Goal: Transaction & Acquisition: Purchase product/service

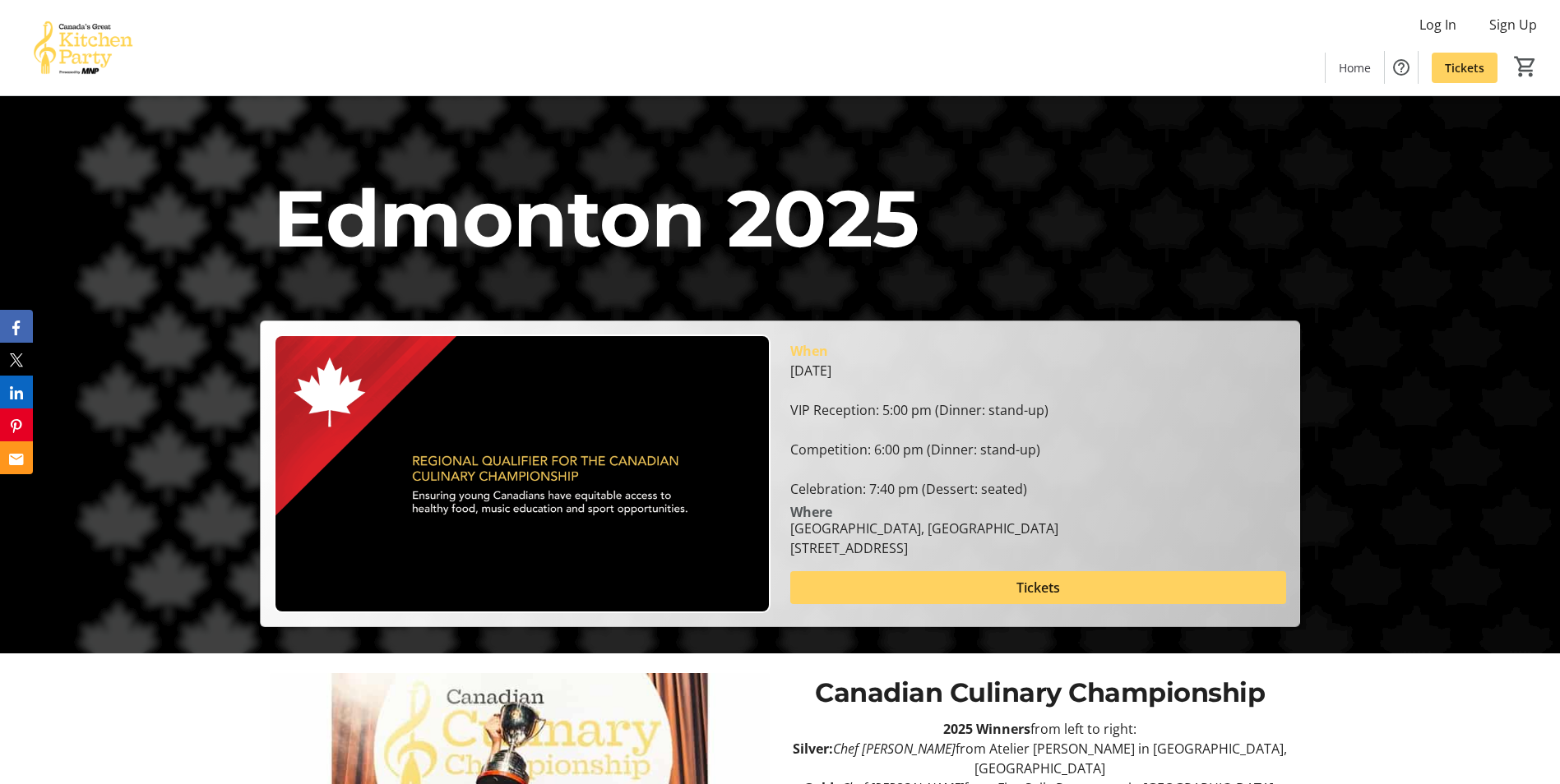
scroll to position [295, 0]
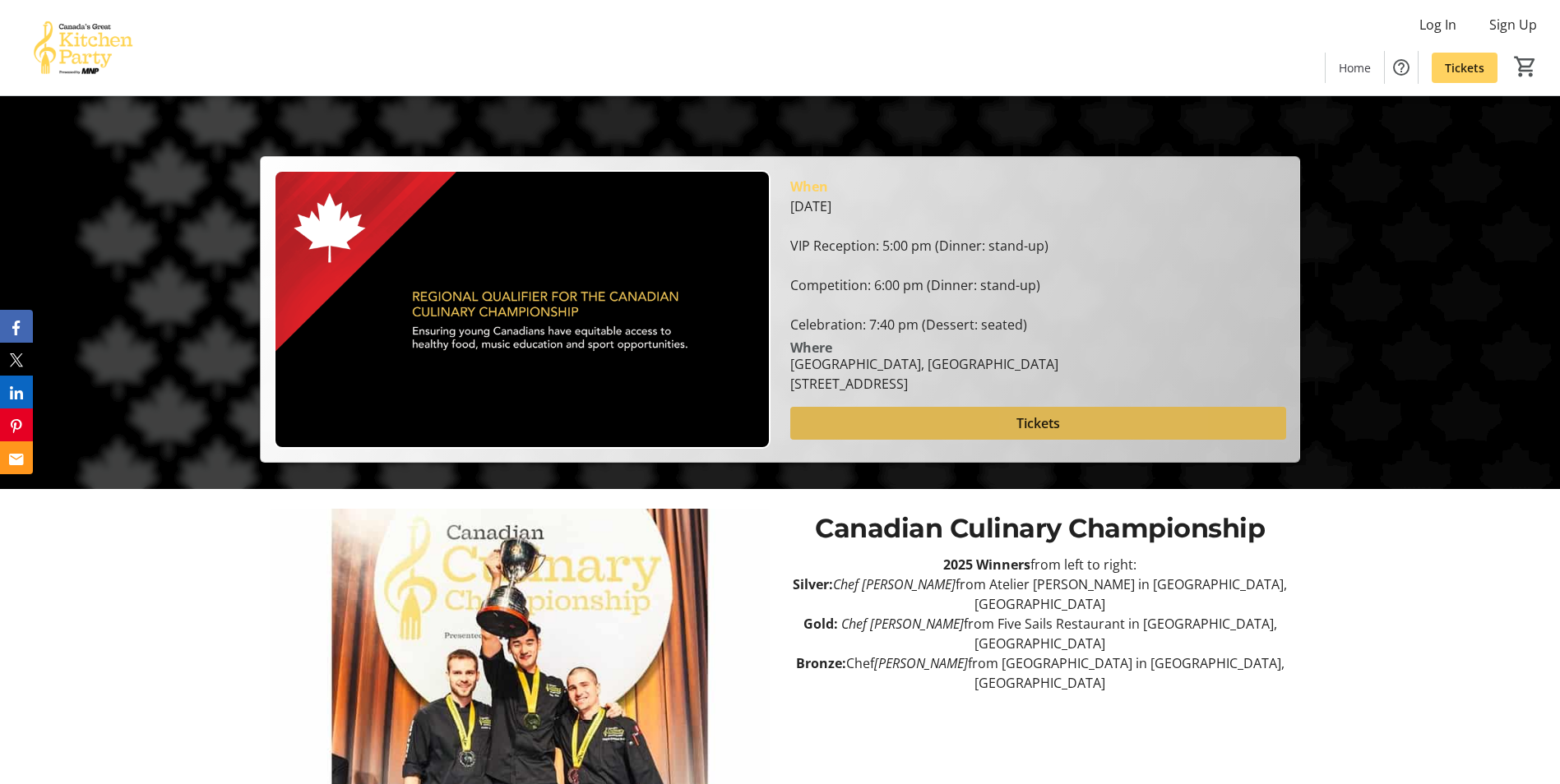
click at [1083, 421] on span at bounding box center [1038, 423] width 496 height 39
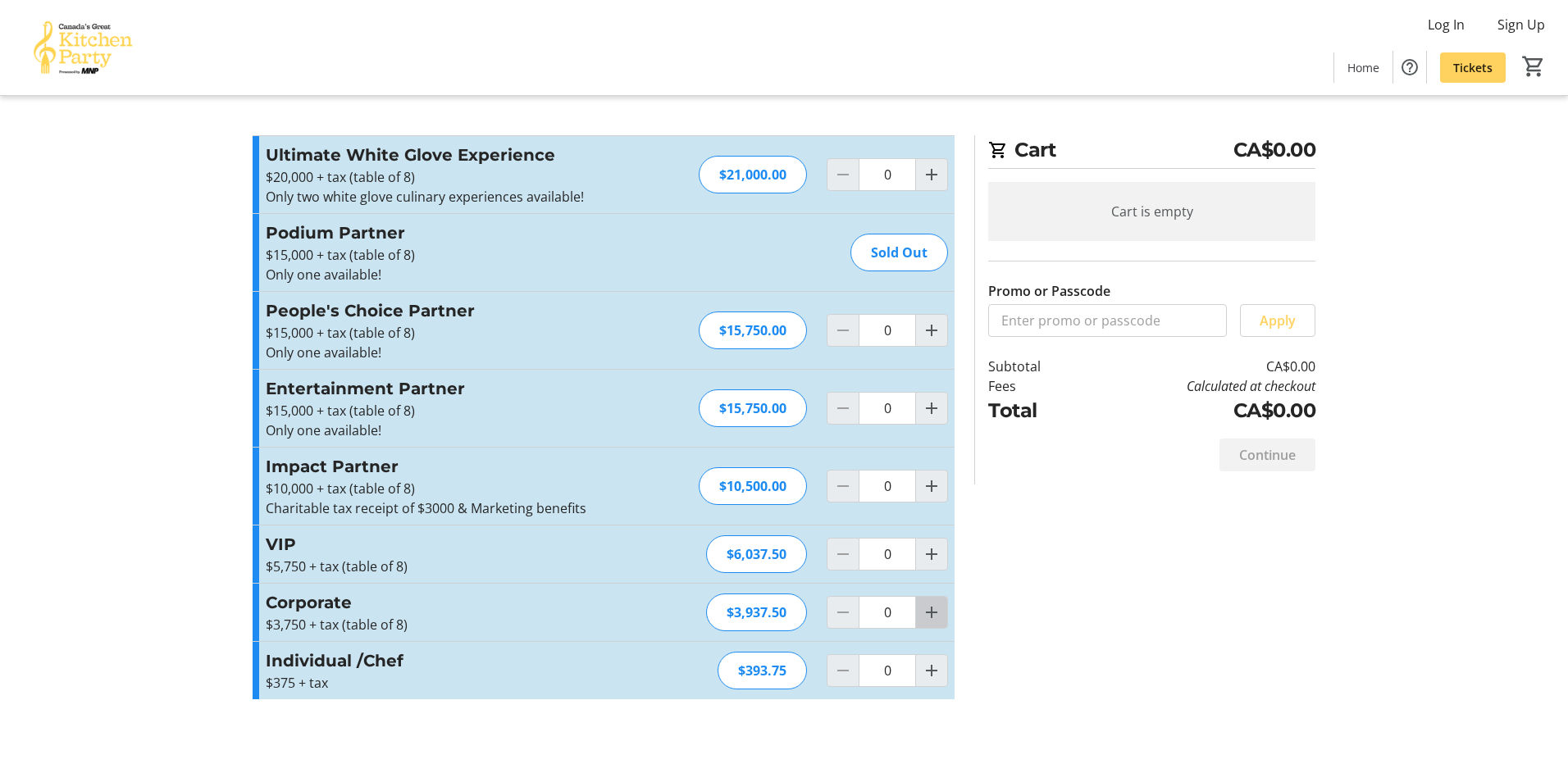
click at [924, 613] on mat-icon "Increment by one" at bounding box center [931, 612] width 20 height 20
type input "1"
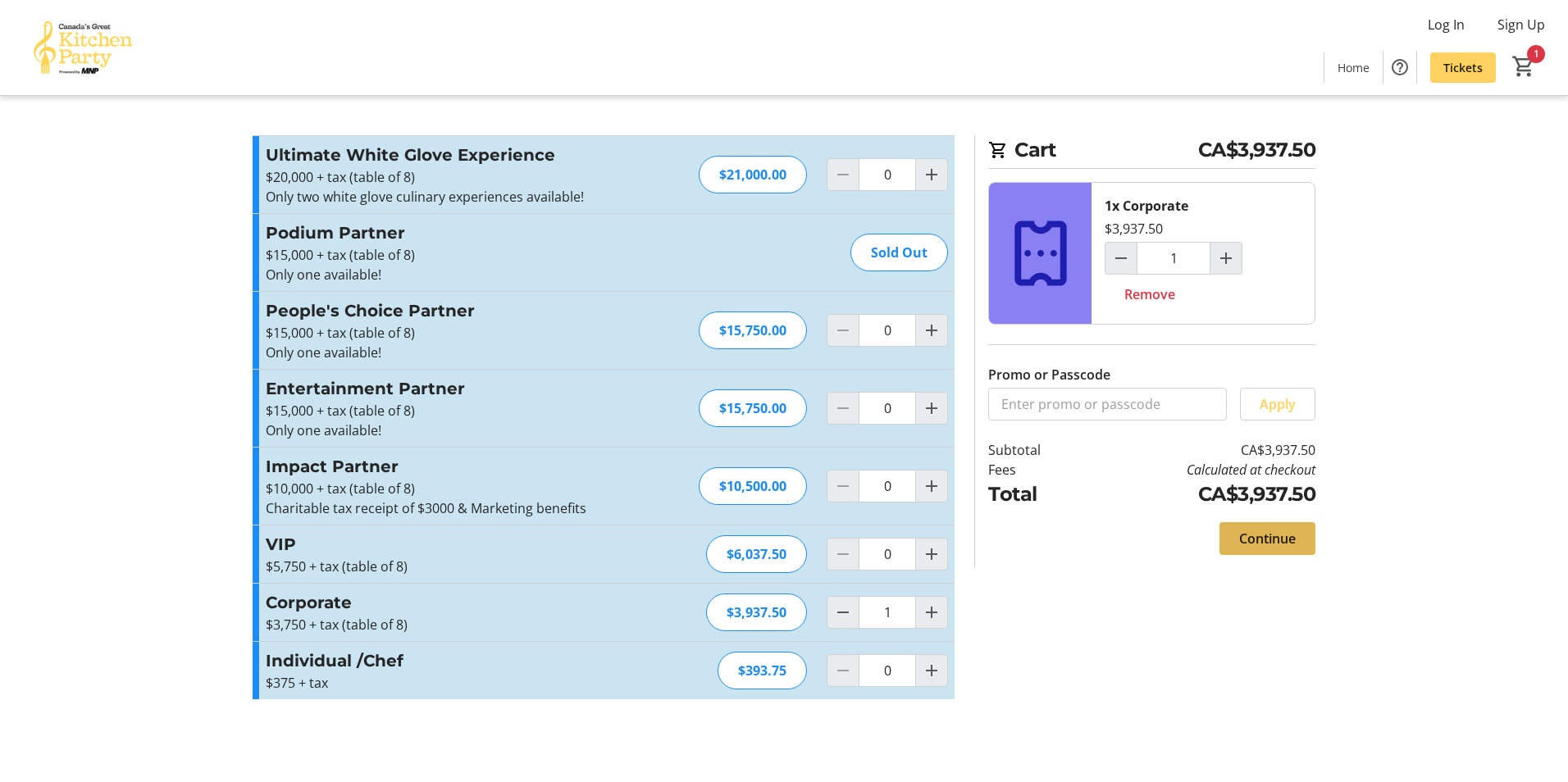
click at [1264, 535] on span "Continue" at bounding box center [1267, 539] width 57 height 20
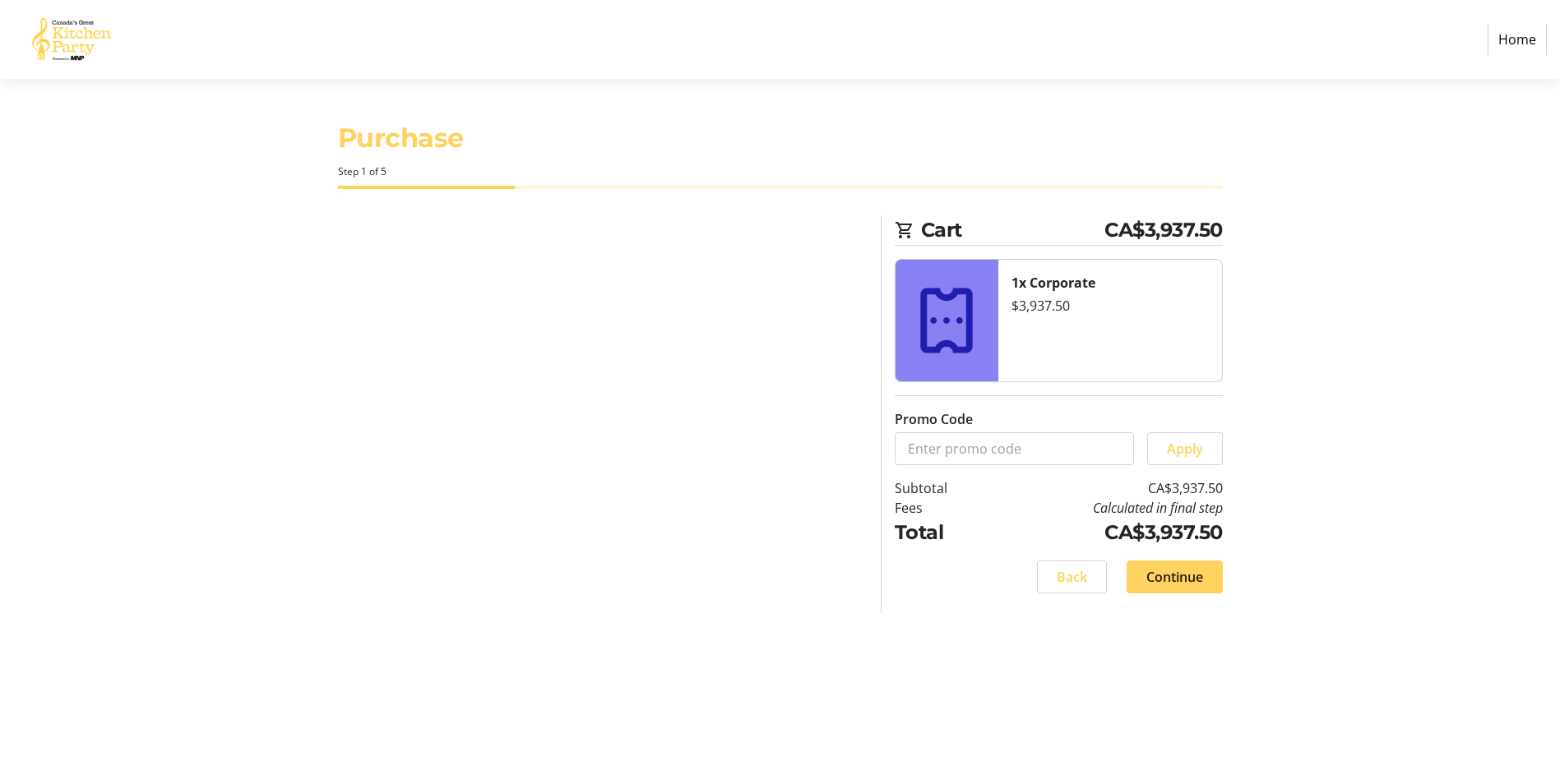
select select "CA"
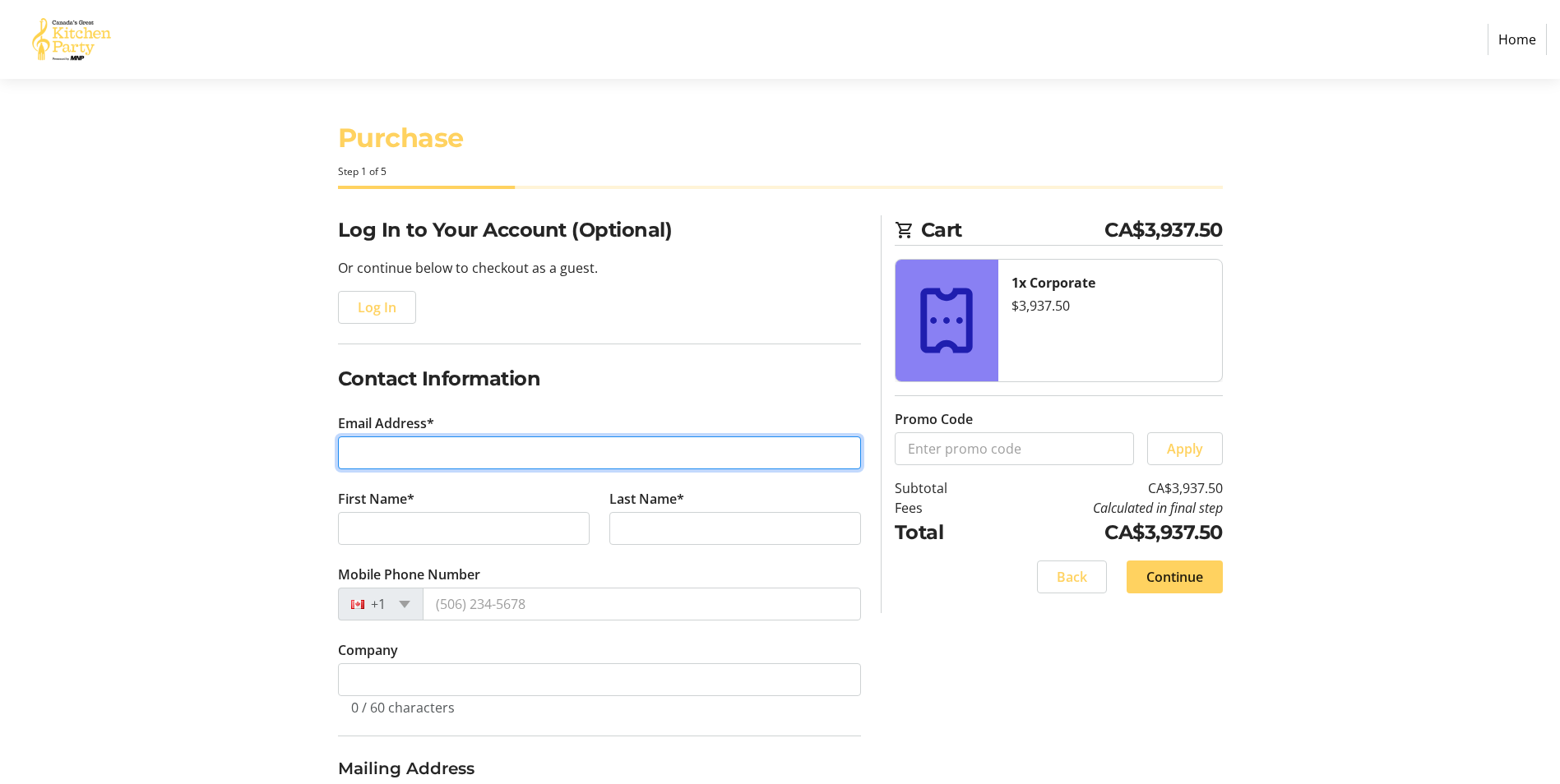
click at [501, 444] on input "Email Address*" at bounding box center [600, 452] width 523 height 32
type input "[EMAIL_ADDRESS][DOMAIN_NAME]"
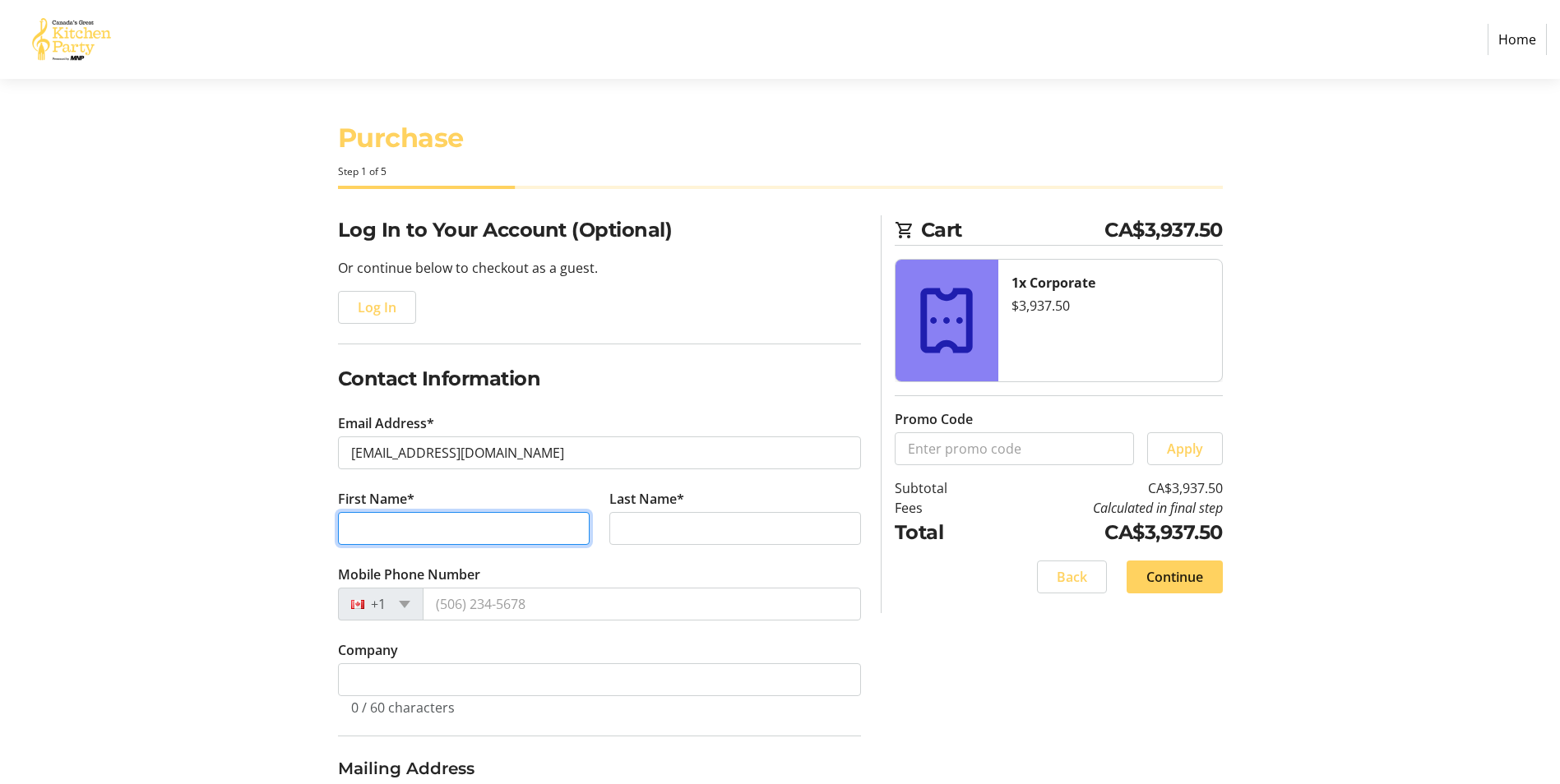
type input "[PERSON_NAME]"
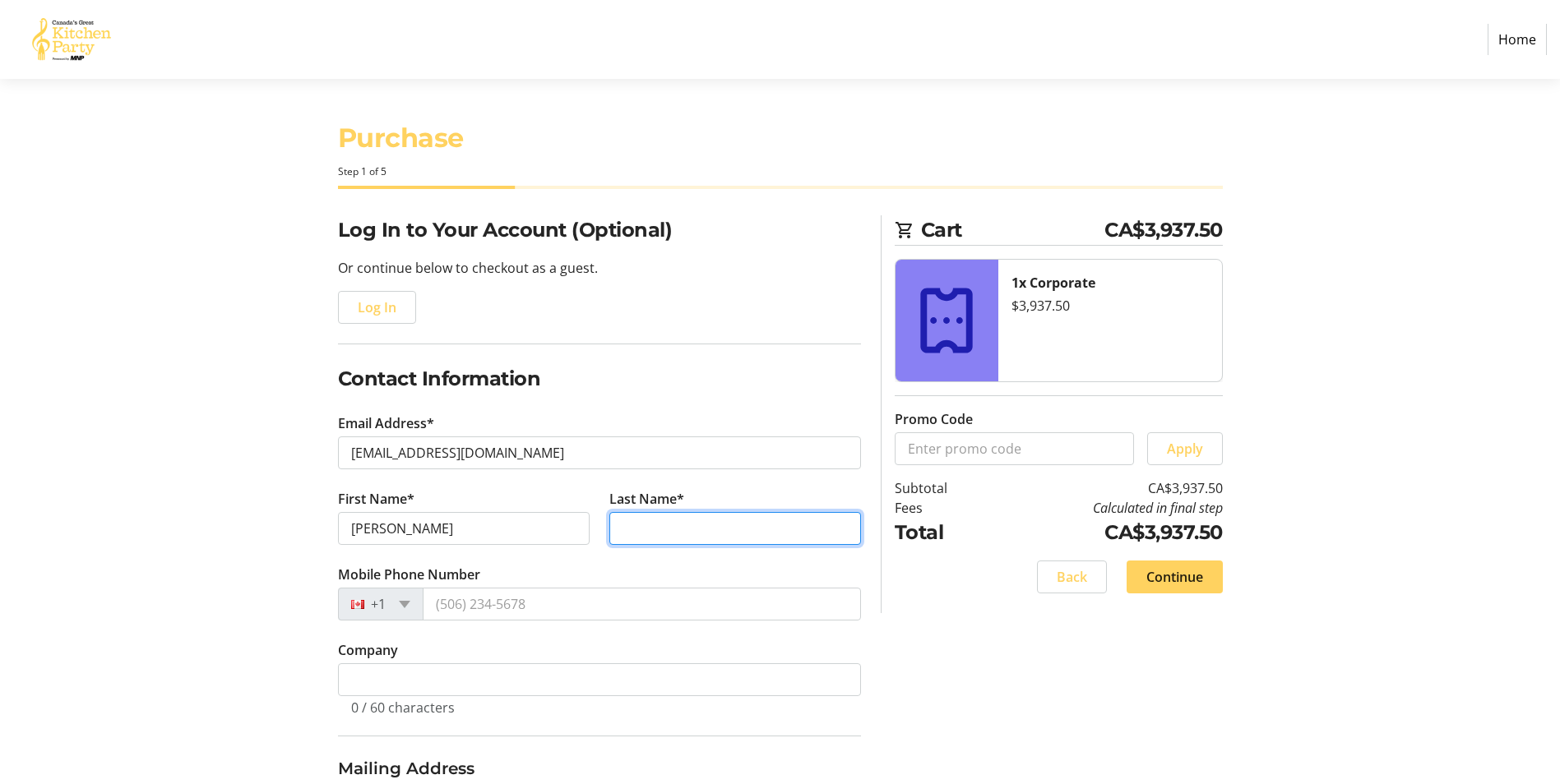
type input "[PERSON_NAME]"
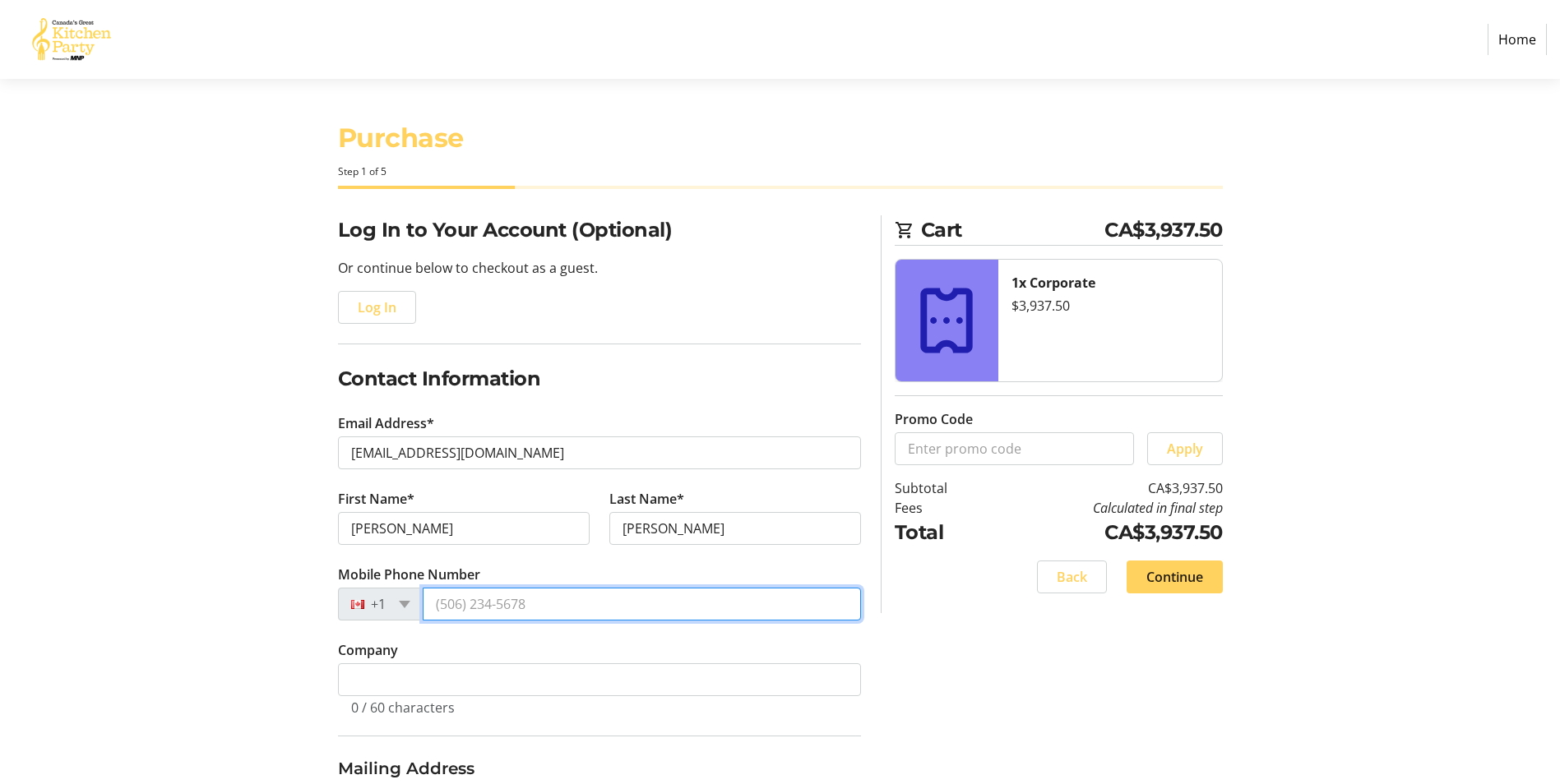
type input "[PHONE_NUMBER]"
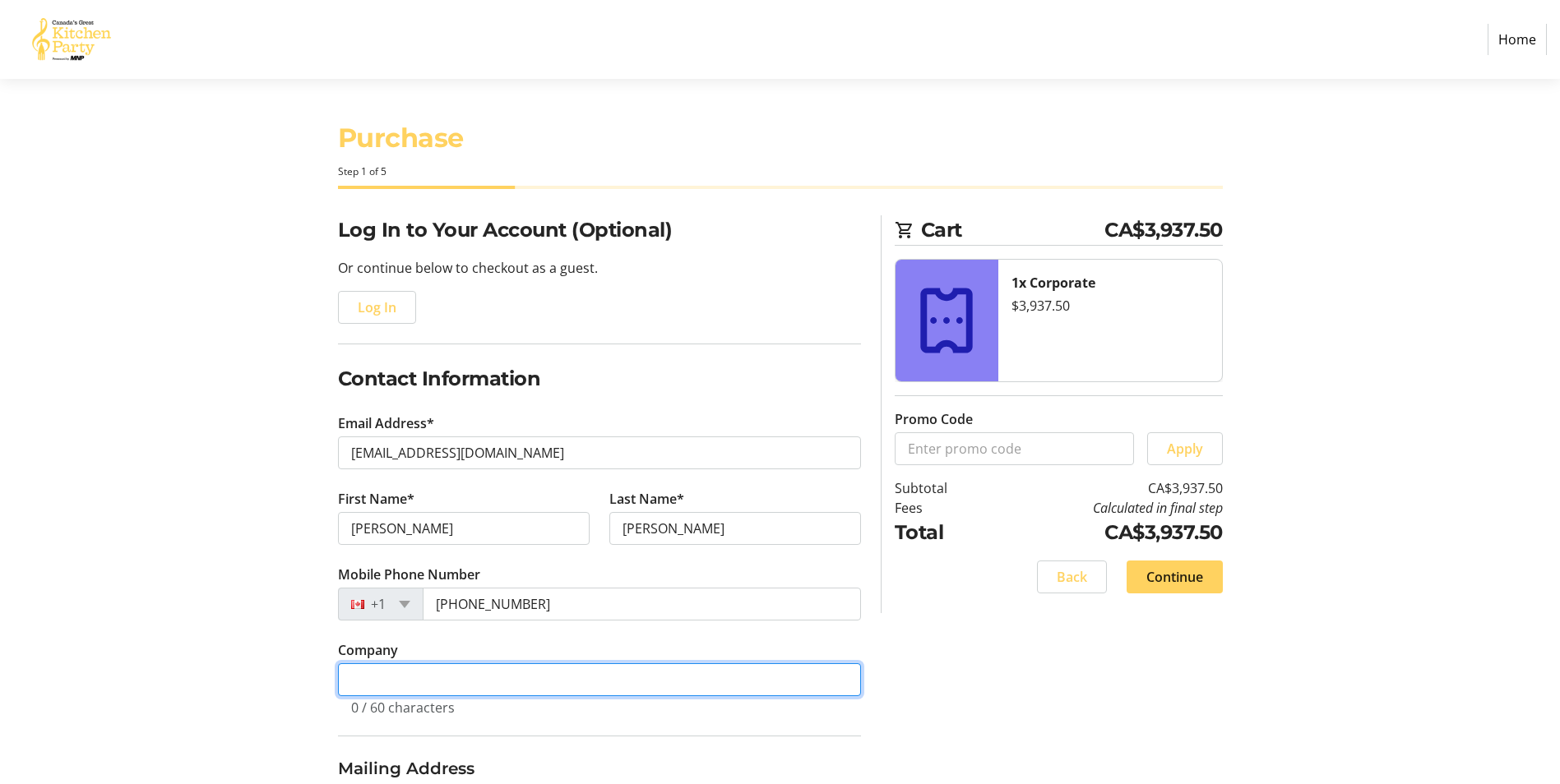
type input "Fit Law LLP"
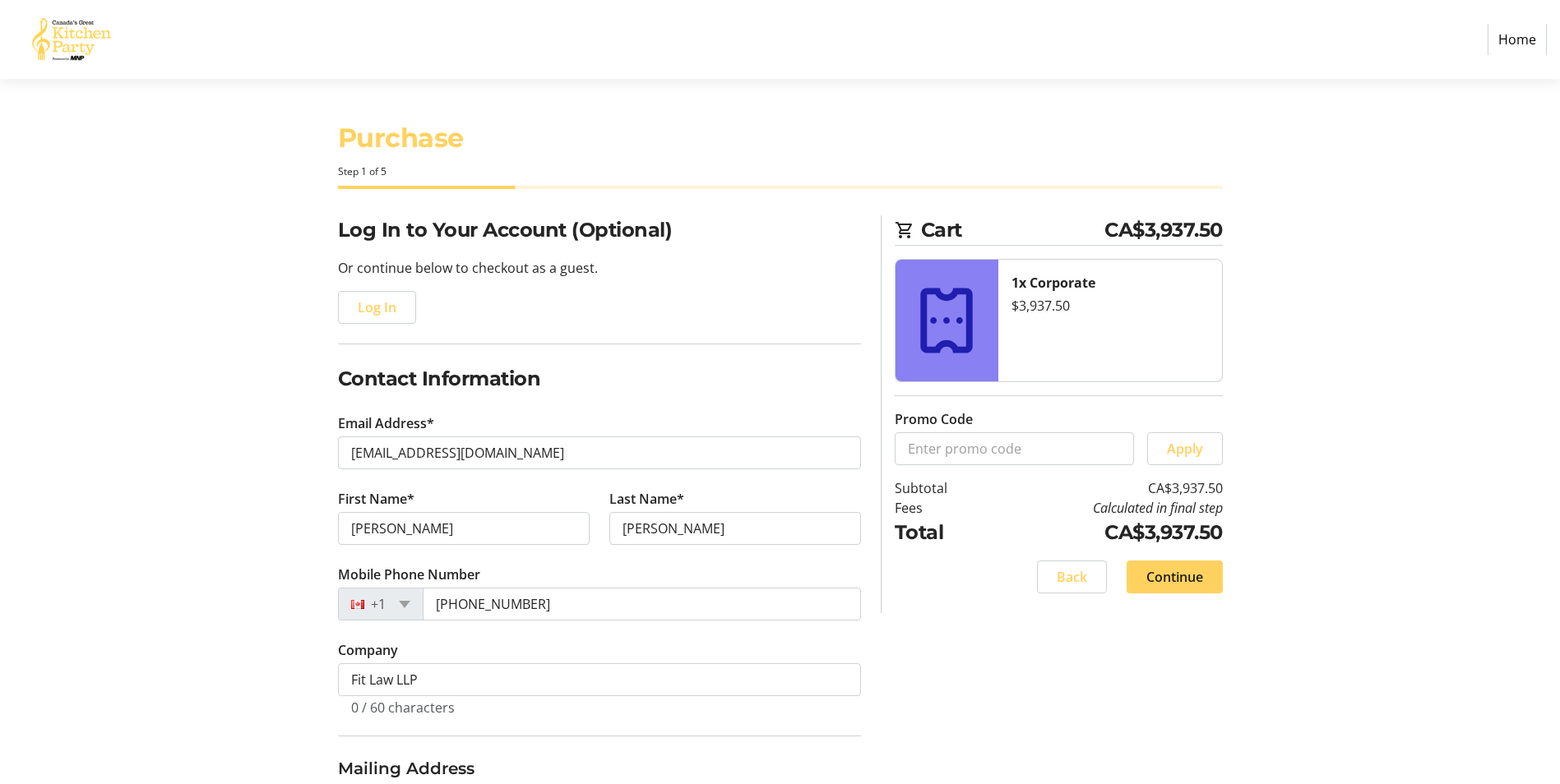
type input "[STREET_ADDRESS]"
type input "[GEOGRAPHIC_DATA]"
select select "AB"
type input "T8N 3J8"
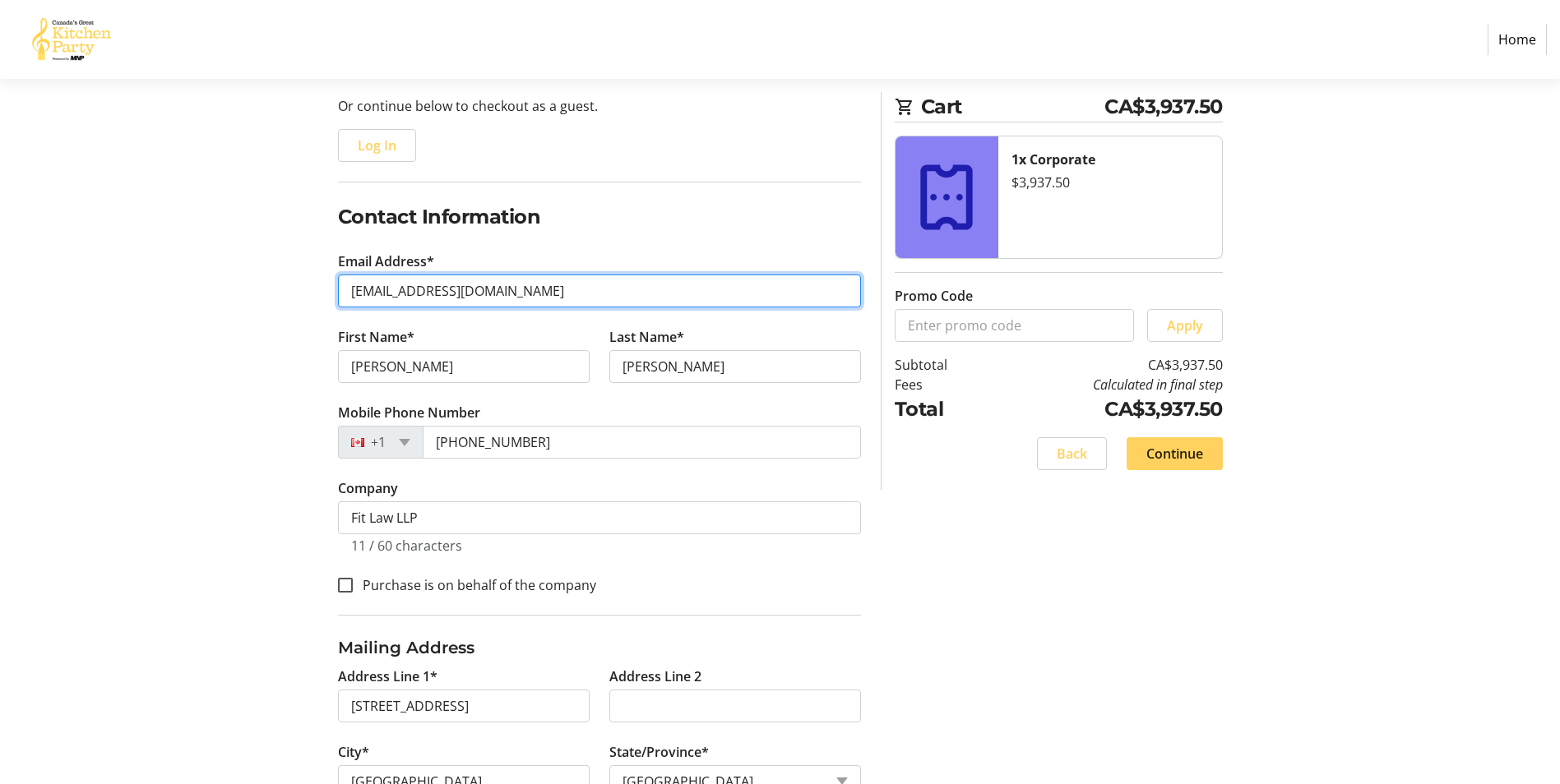
scroll to position [164, 0]
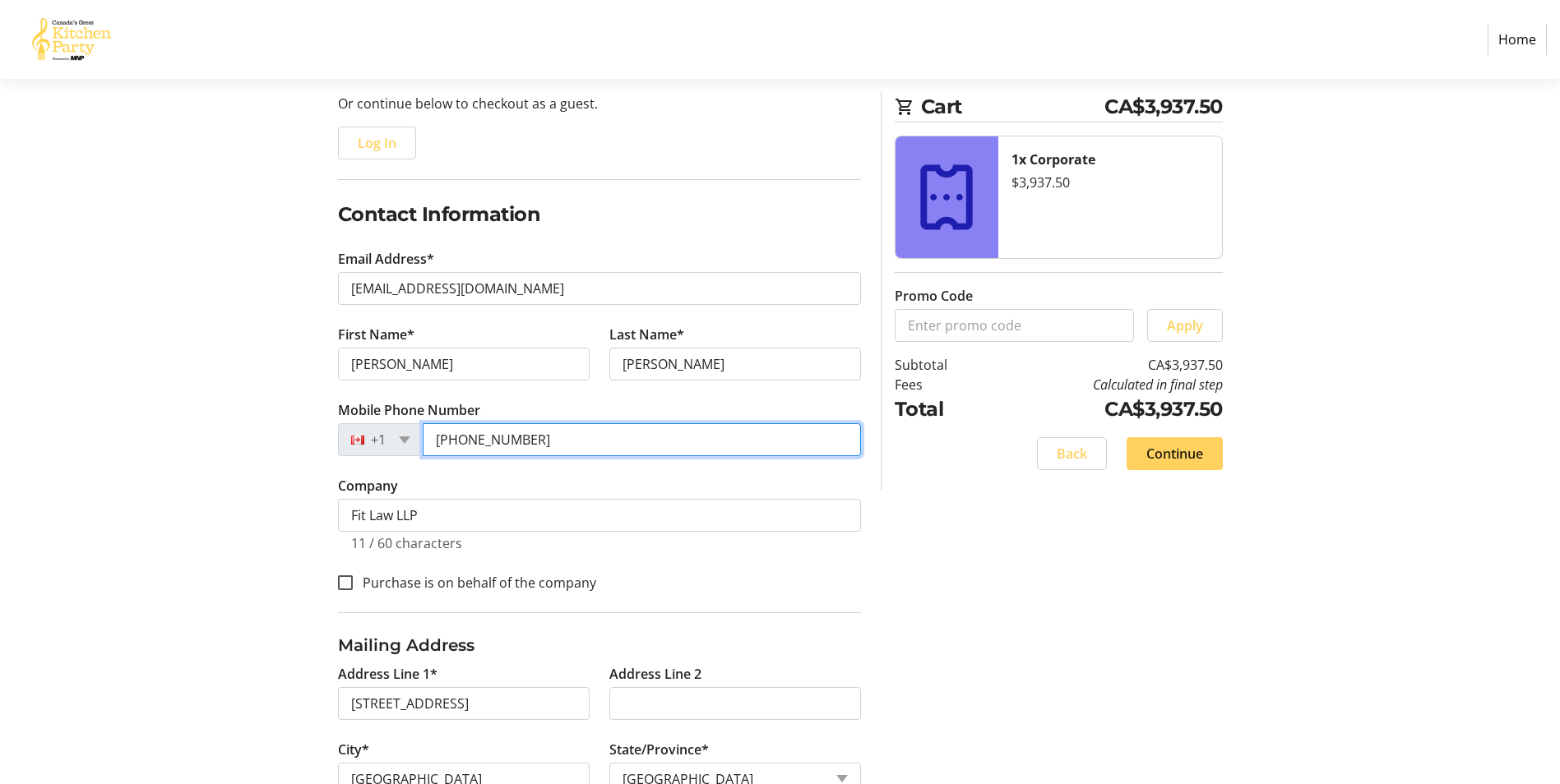
drag, startPoint x: 568, startPoint y: 447, endPoint x: 431, endPoint y: 439, distance: 137.2
click at [431, 439] on input "[PHONE_NUMBER]" at bounding box center [642, 439] width 438 height 32
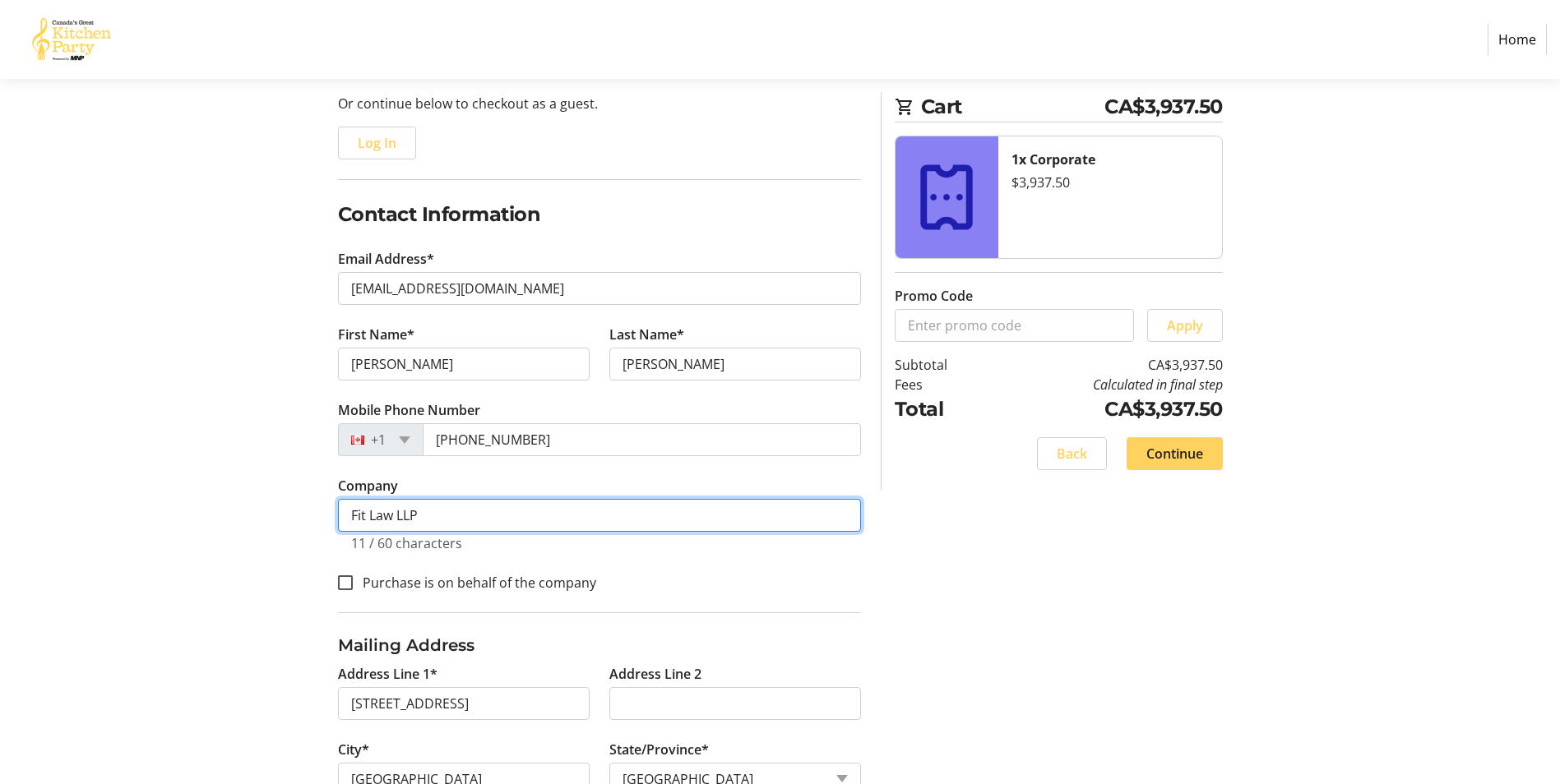
drag, startPoint x: 441, startPoint y: 514, endPoint x: 493, endPoint y: 508, distance: 52.3
click at [441, 514] on input "Fit Law LLP" at bounding box center [600, 515] width 523 height 32
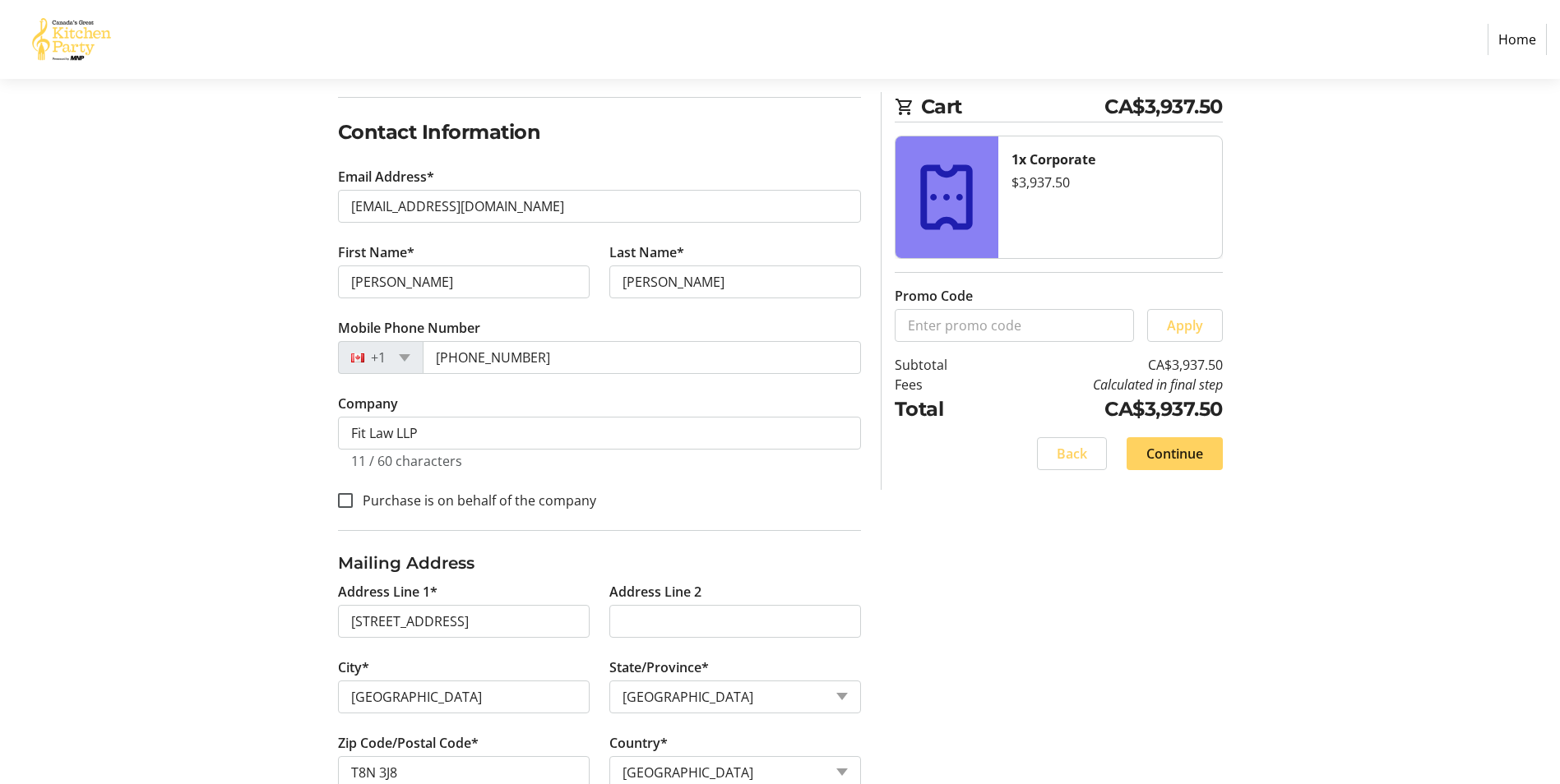
click at [787, 497] on div "Purchase is on behalf of the company" at bounding box center [600, 500] width 523 height 22
click at [344, 499] on input "Purchase is on behalf of the company" at bounding box center [346, 501] width 15 height 15
checkbox input "true"
drag, startPoint x: 481, startPoint y: 614, endPoint x: 342, endPoint y: 610, distance: 139.1
click at [342, 610] on input "[STREET_ADDRESS]" at bounding box center [464, 621] width 252 height 32
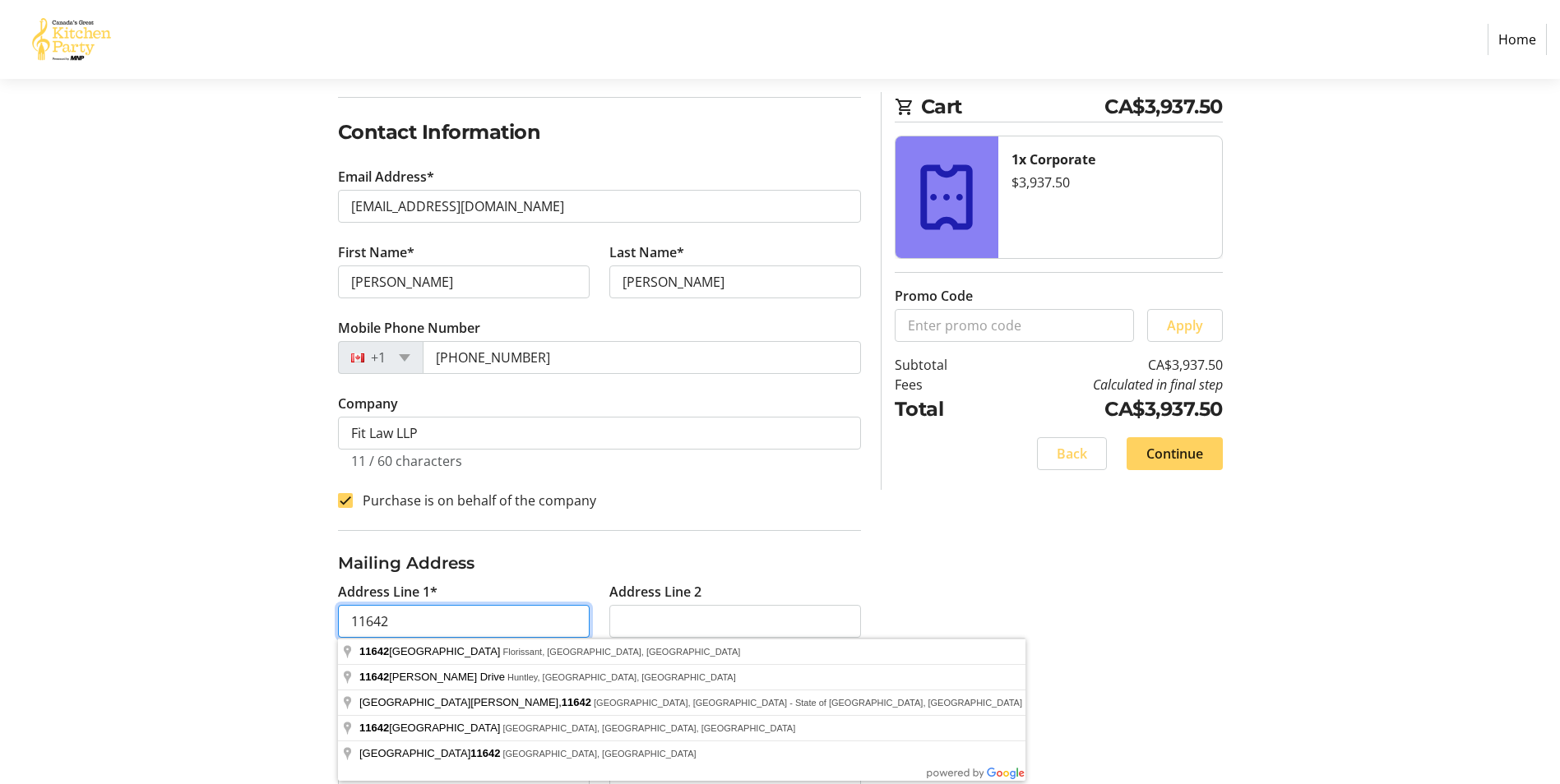
type input "[STREET_ADDRESS]"
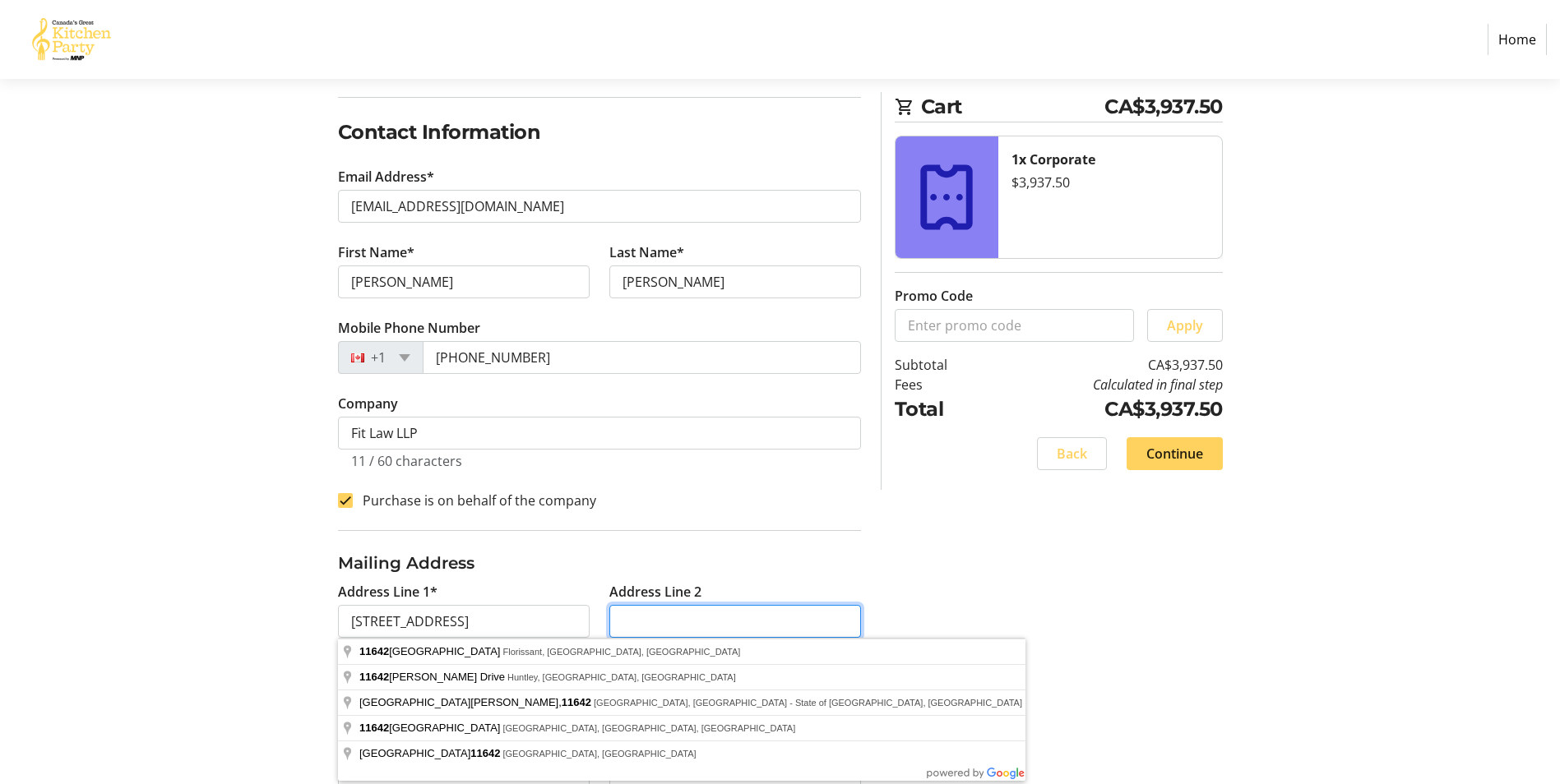
click at [782, 628] on input "Address Line 2" at bounding box center [735, 621] width 252 height 32
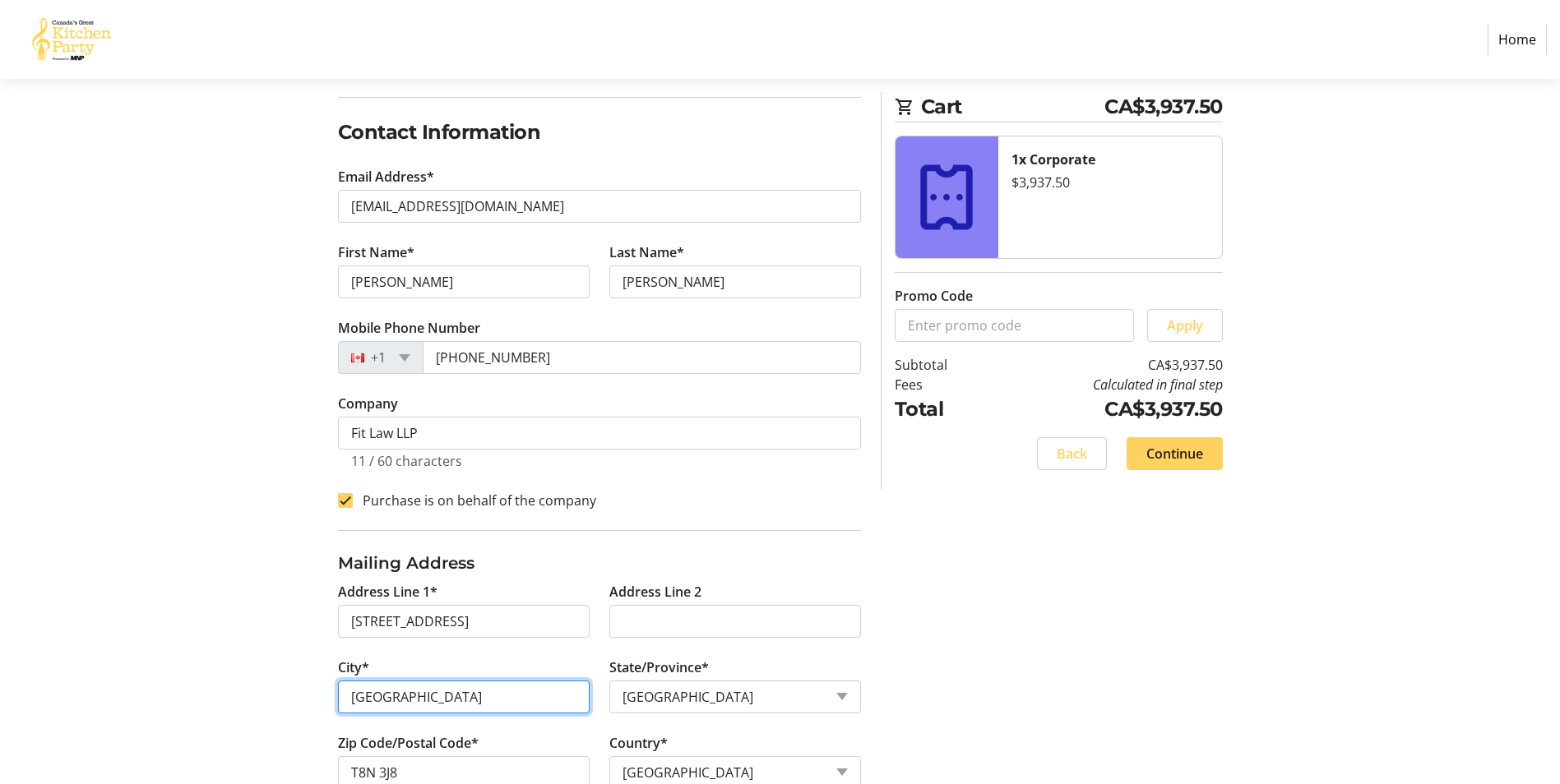
drag, startPoint x: 512, startPoint y: 694, endPoint x: 528, endPoint y: 690, distance: 16.5
click at [513, 693] on input "[GEOGRAPHIC_DATA]" at bounding box center [464, 697] width 252 height 32
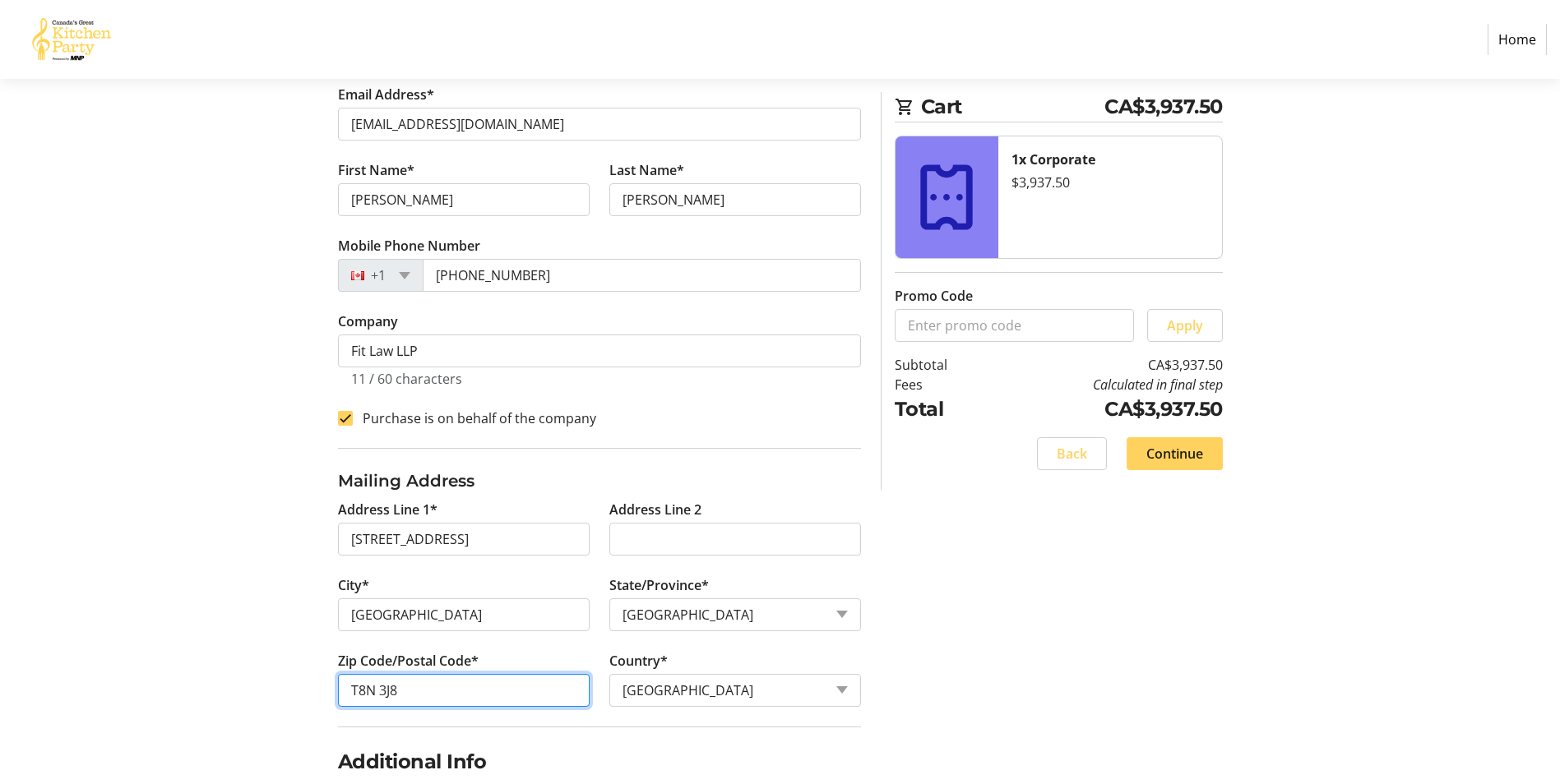
click at [469, 676] on input "T8N 3J8" at bounding box center [464, 690] width 252 height 32
drag, startPoint x: 462, startPoint y: 679, endPoint x: 319, endPoint y: 690, distance: 143.4
click at [319, 690] on div "Log In to Your Account (Optional) Or continue below to checkout as a guest. Log…" at bounding box center [780, 661] width 1086 height 1548
drag, startPoint x: 428, startPoint y: 687, endPoint x: 317, endPoint y: 670, distance: 112.3
click at [317, 670] on div "Log In to Your Account (Optional) Or continue below to checkout as a guest. Log…" at bounding box center [780, 661] width 1086 height 1548
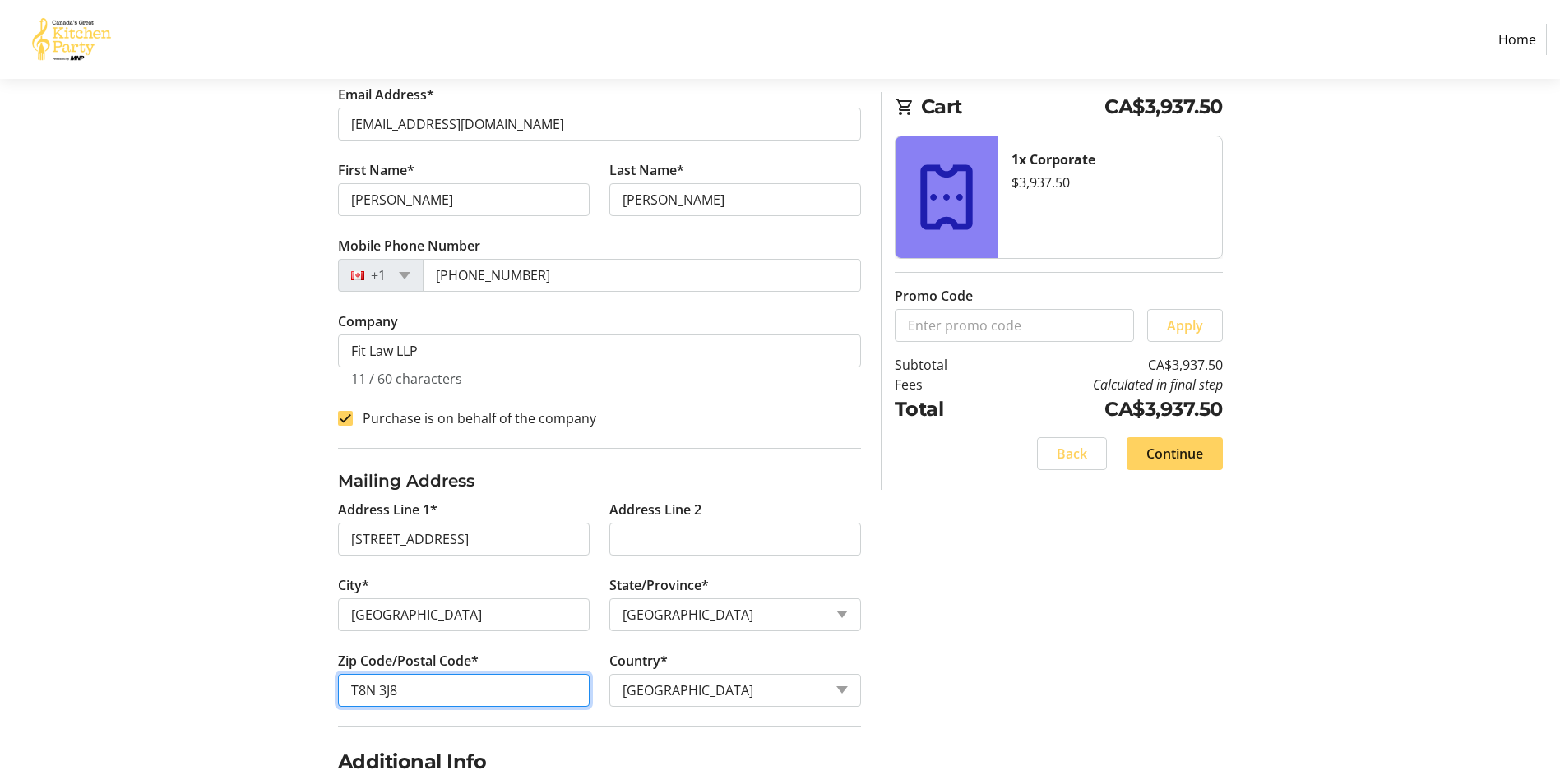
drag, startPoint x: 417, startPoint y: 696, endPoint x: 438, endPoint y: 683, distance: 24.7
click at [417, 696] on input "T8N 3J8" at bounding box center [464, 690] width 252 height 32
drag, startPoint x: 392, startPoint y: 693, endPoint x: 328, endPoint y: 686, distance: 64.4
click at [313, 690] on div "Log In to Your Account (Optional) Or continue below to checkout as a guest. Log…" at bounding box center [780, 661] width 1086 height 1548
paste input "5M 1V4"
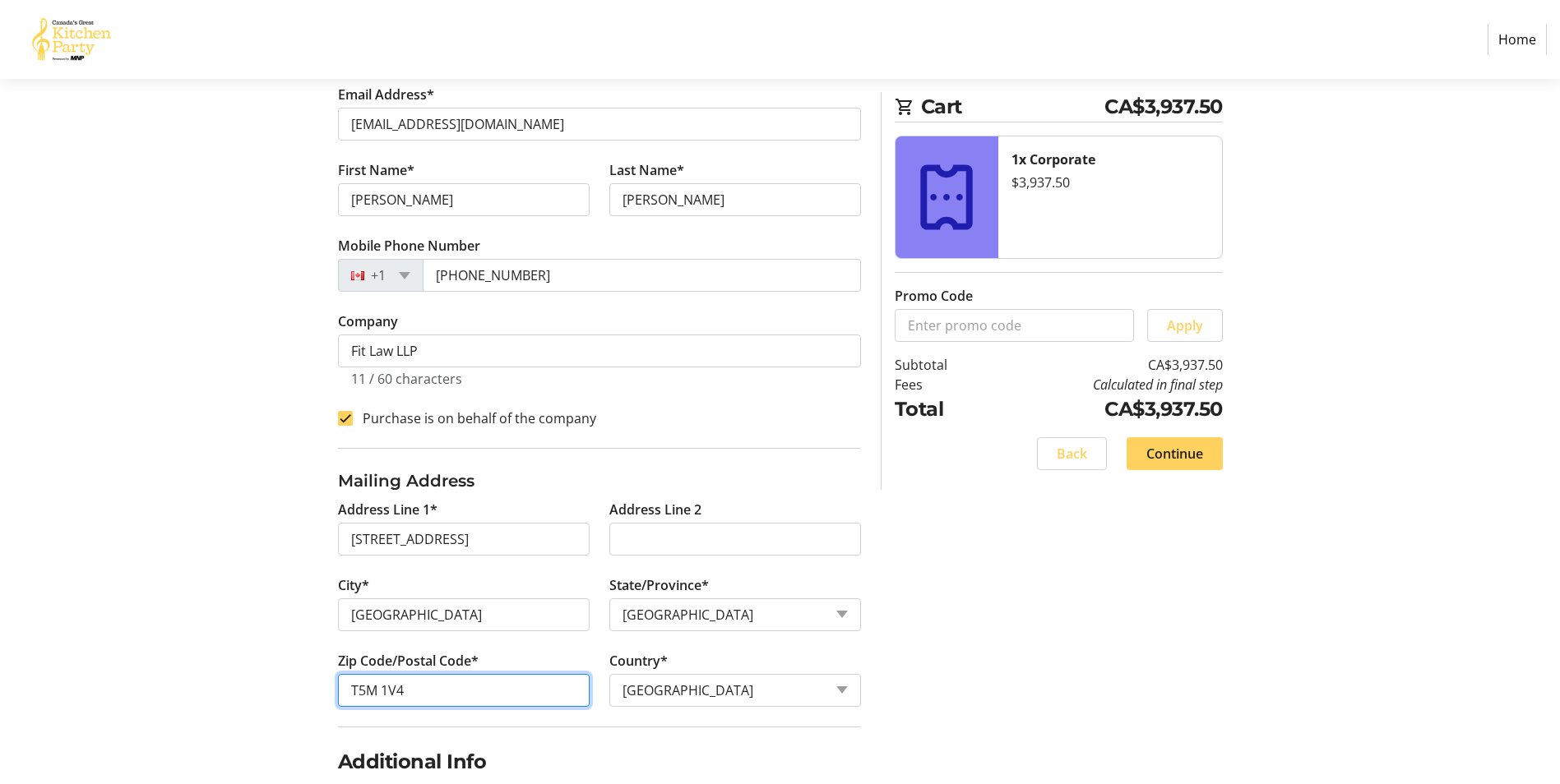
type input "T5M 1V4"
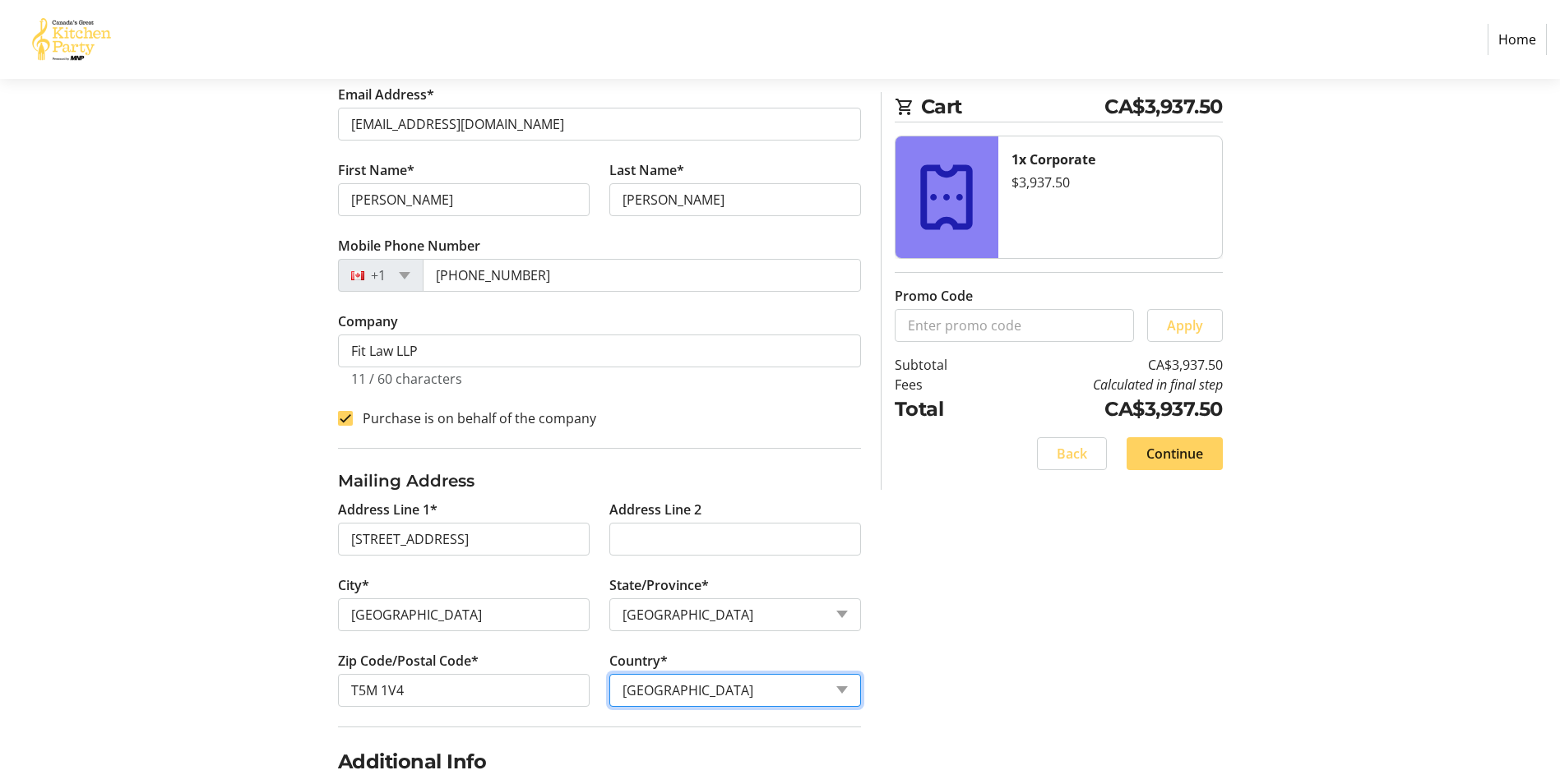
click at [772, 693] on select "Country Country [GEOGRAPHIC_DATA] [GEOGRAPHIC_DATA] [GEOGRAPHIC_DATA] [GEOGRAPH…" at bounding box center [735, 690] width 252 height 32
click at [936, 666] on div "Log In to Your Account (Optional) Or continue below to checkout as a guest. Log…" at bounding box center [780, 661] width 1086 height 1548
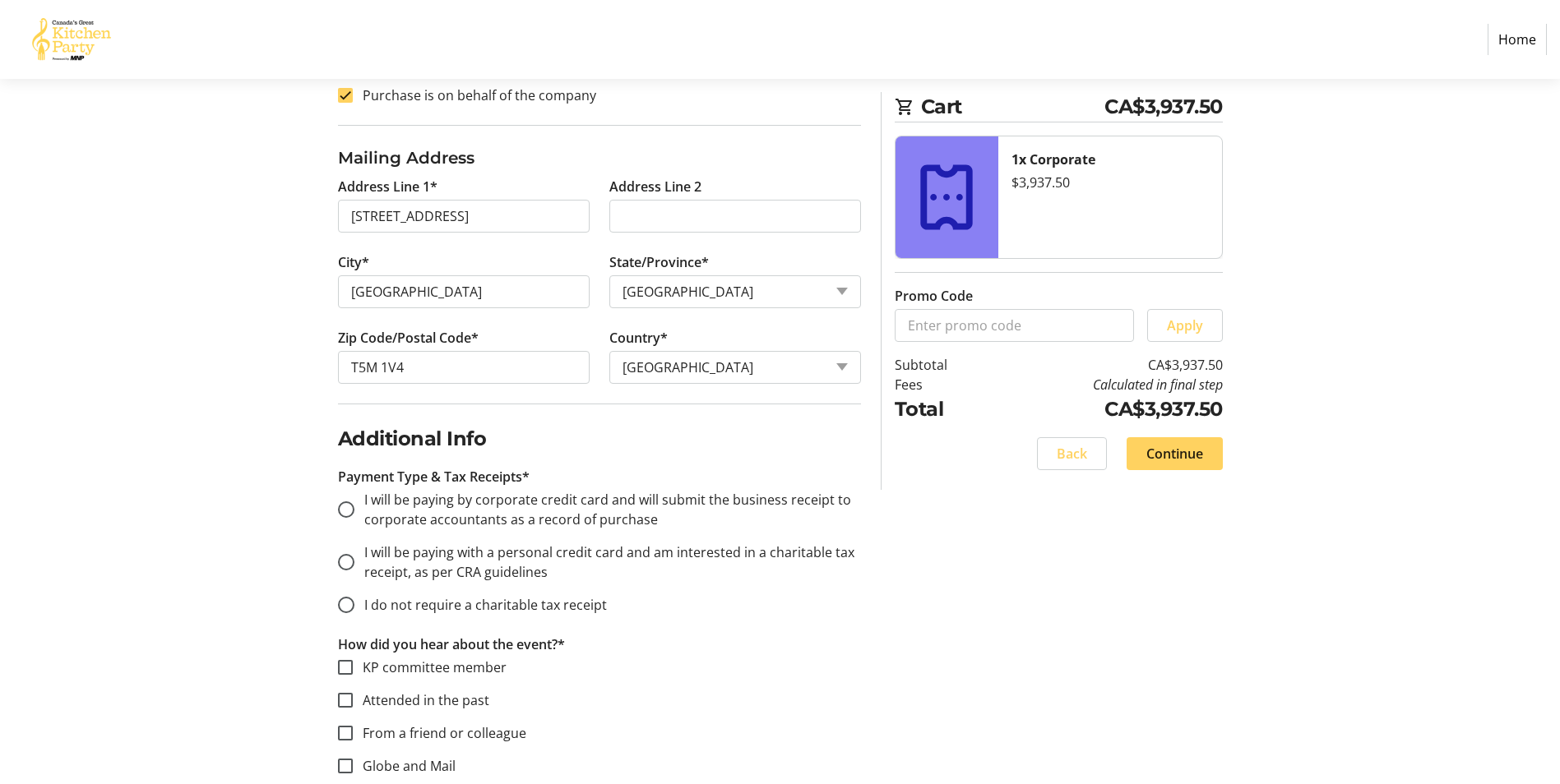
scroll to position [657, 0]
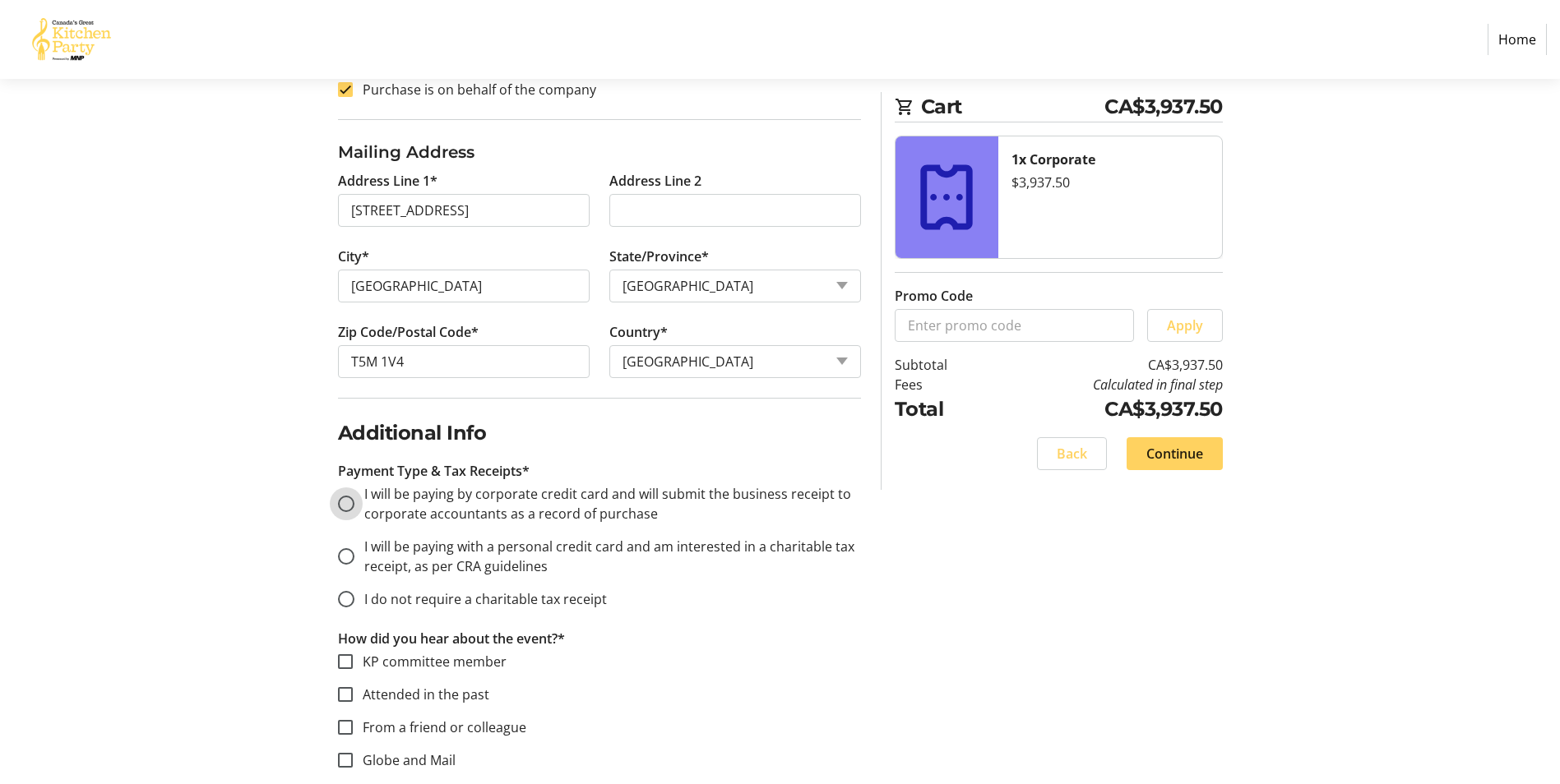
click at [345, 508] on input "I will be paying by corporate credit card and will submit the business receipt …" at bounding box center [347, 504] width 17 height 17
radio input "true"
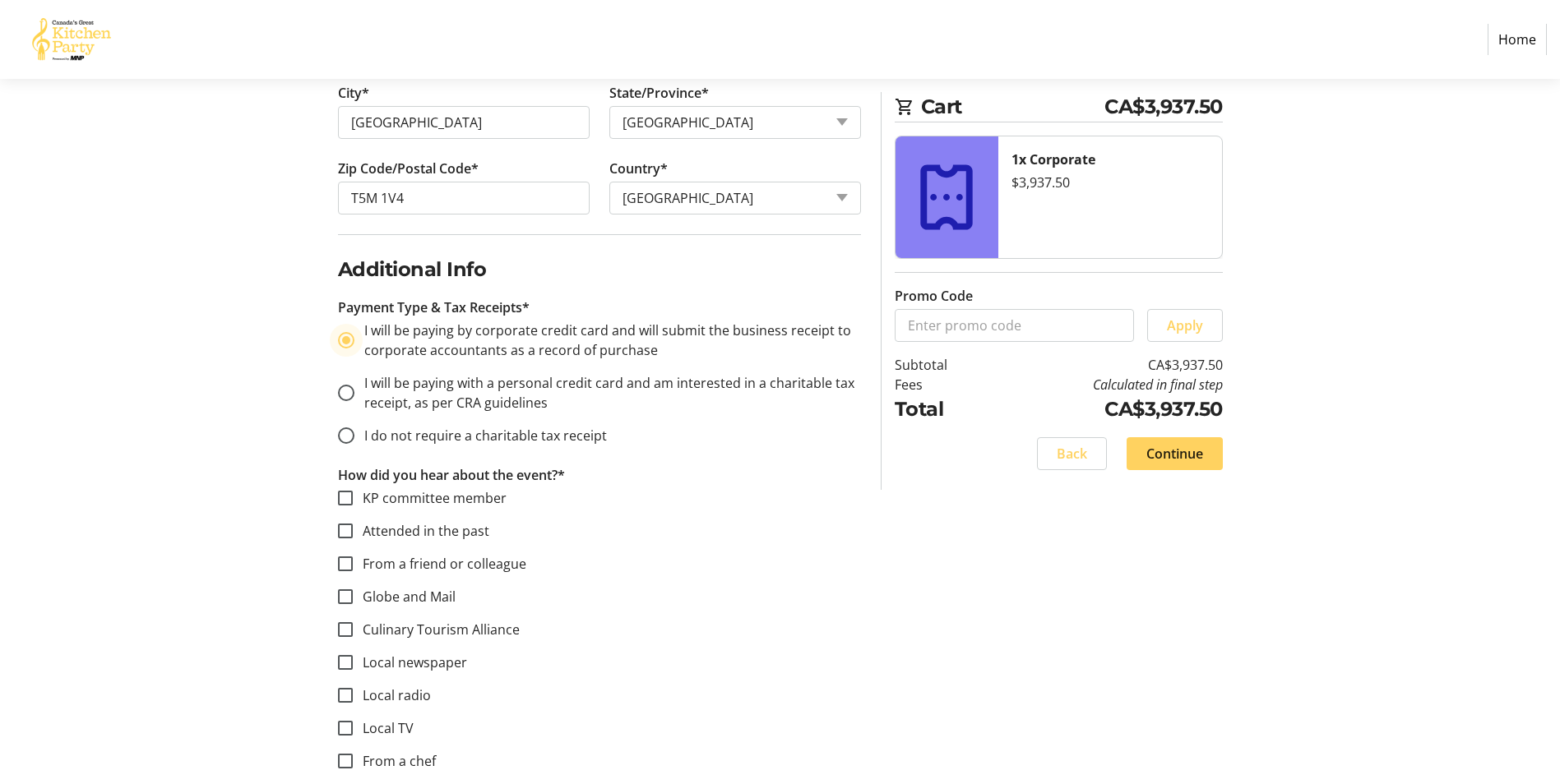
scroll to position [822, 0]
click at [345, 497] on input "KP committee member" at bounding box center [346, 497] width 15 height 15
checkbox input "true"
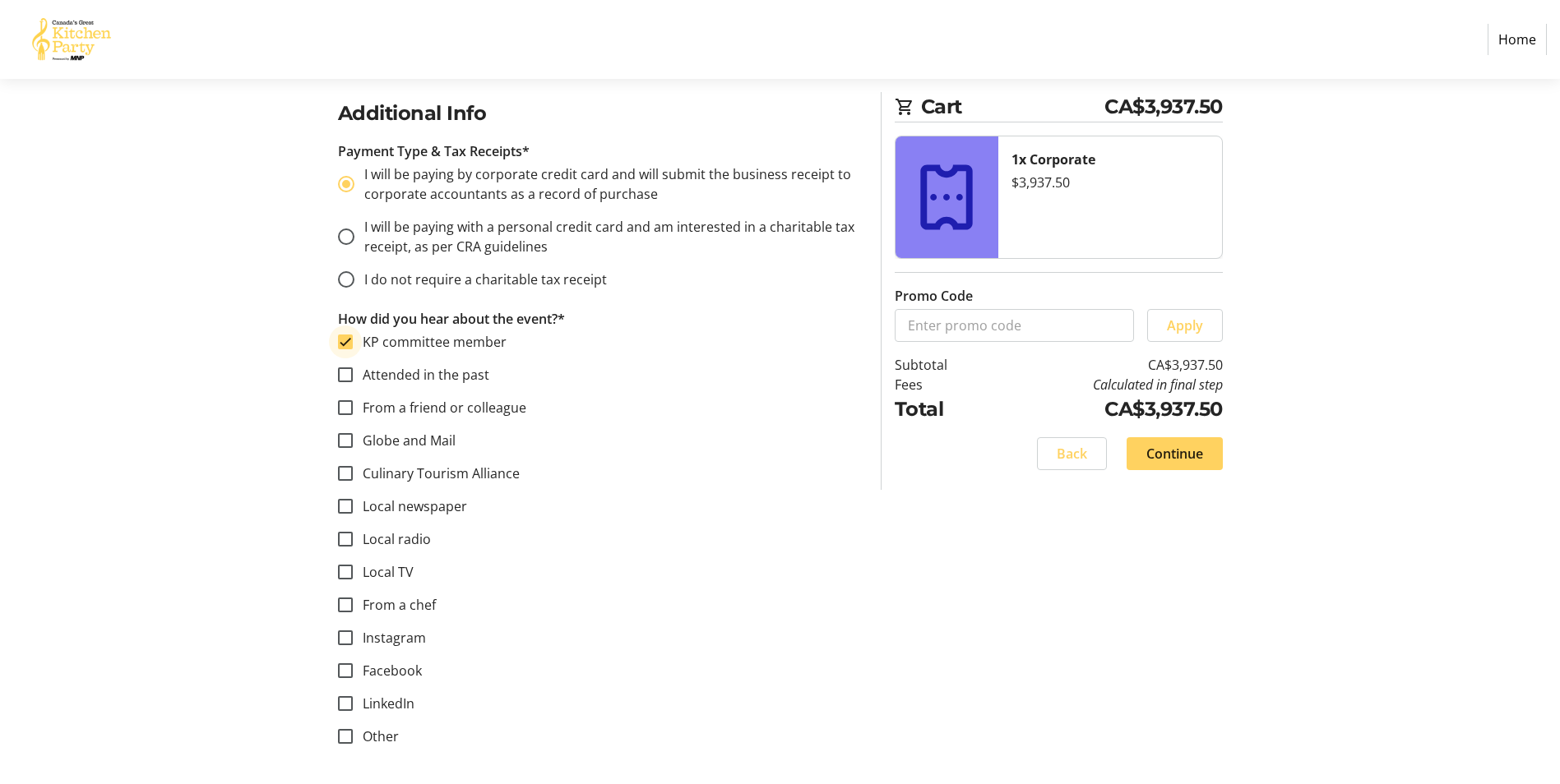
scroll to position [979, 0]
click at [1160, 448] on span "Continue" at bounding box center [1175, 454] width 57 height 20
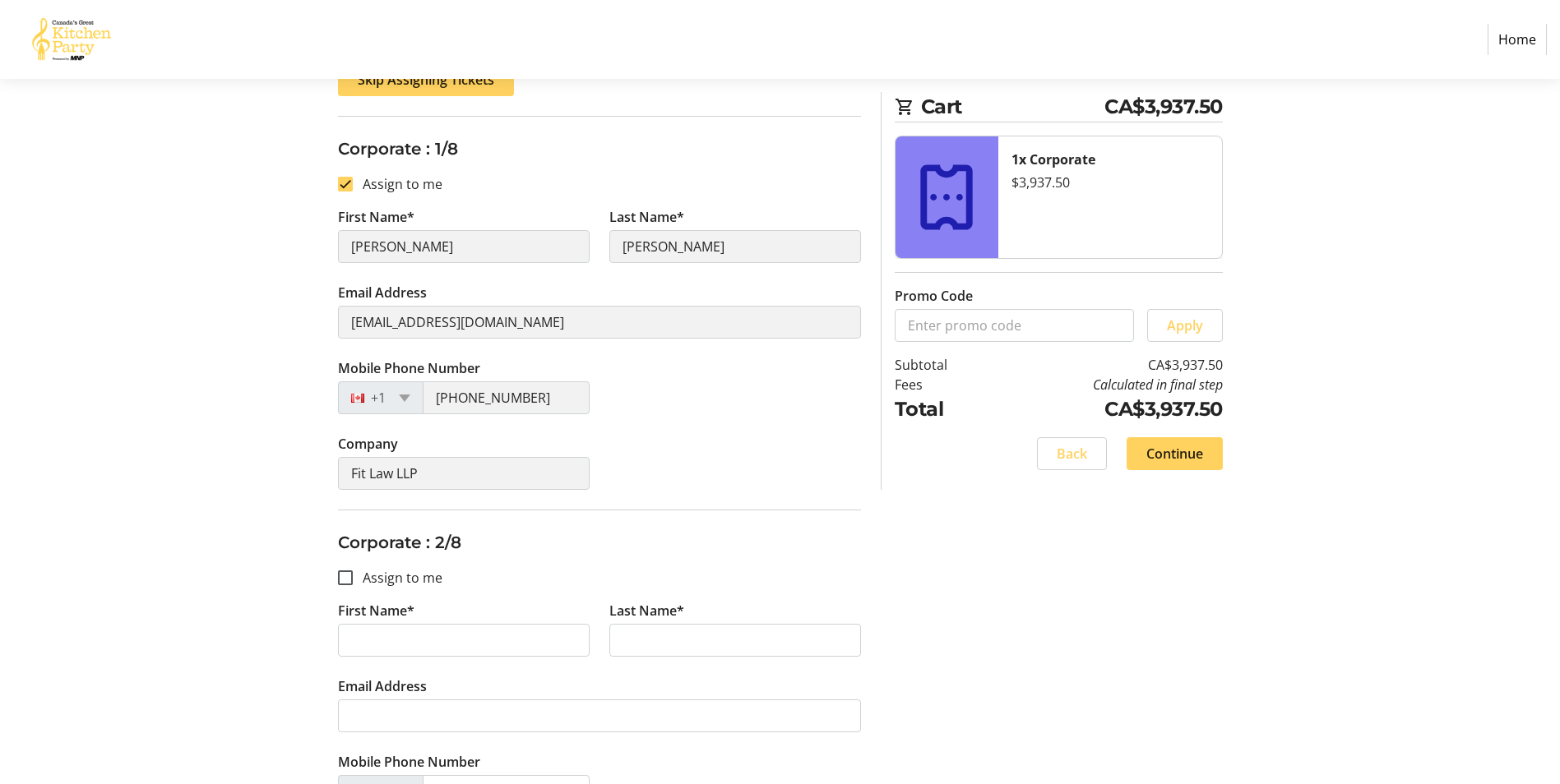
scroll to position [247, 0]
click at [342, 577] on input "Assign to me" at bounding box center [346, 579] width 15 height 15
checkbox input "true"
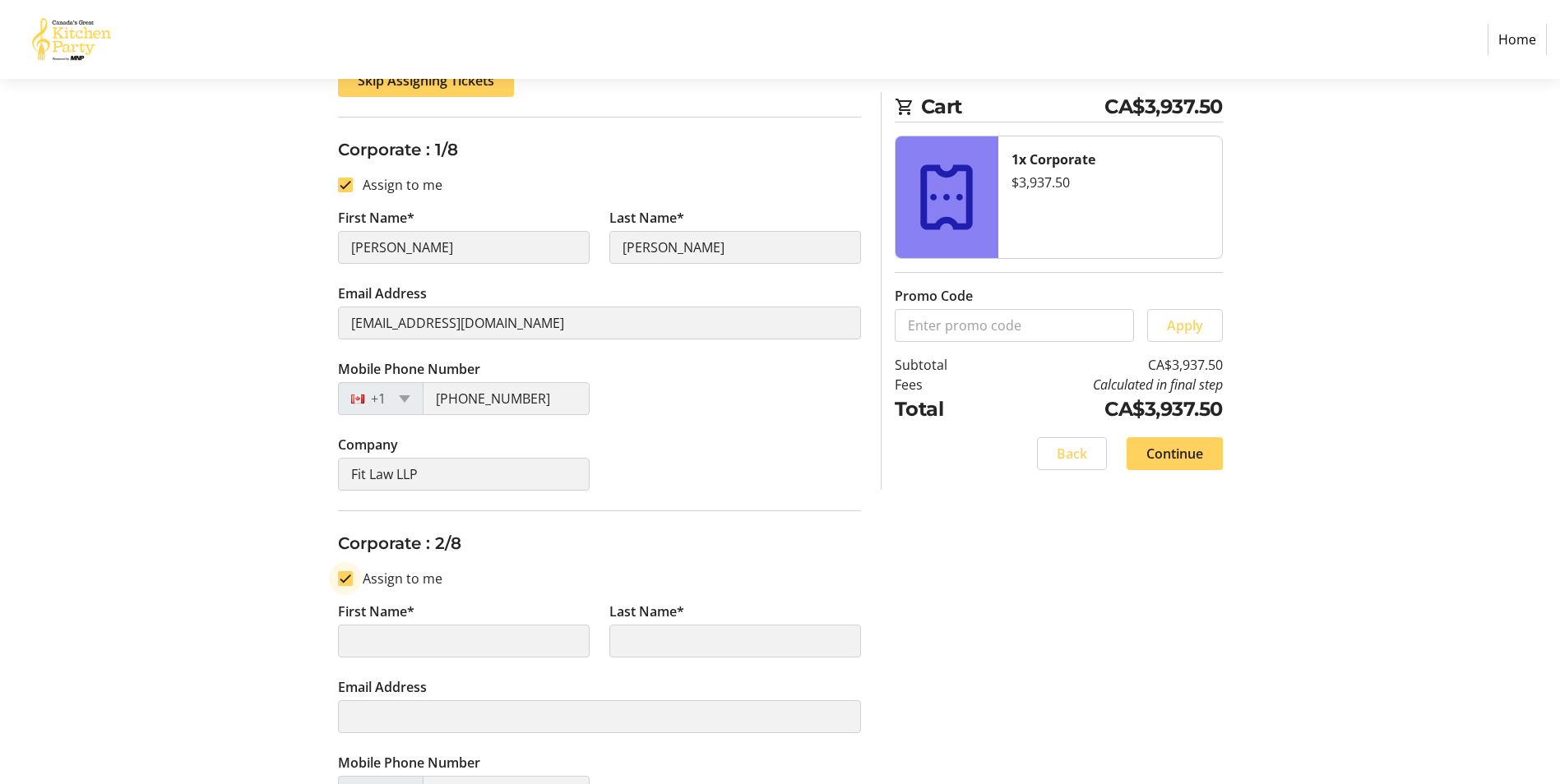
type input "[PERSON_NAME]"
type input "[EMAIL_ADDRESS][DOMAIN_NAME]"
type input "[PHONE_NUMBER]"
type input "Fit Law LLP"
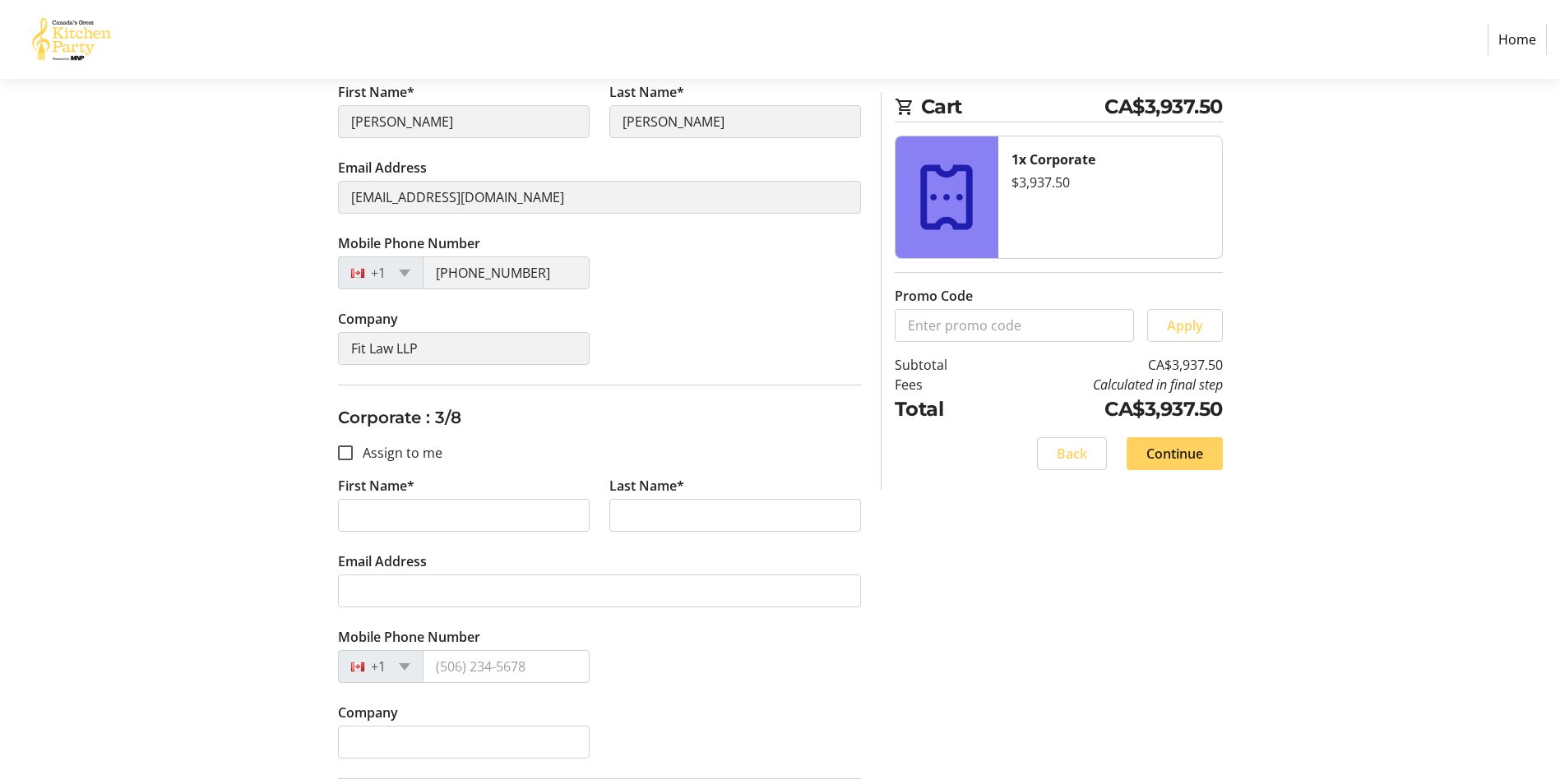
scroll to position [822, 0]
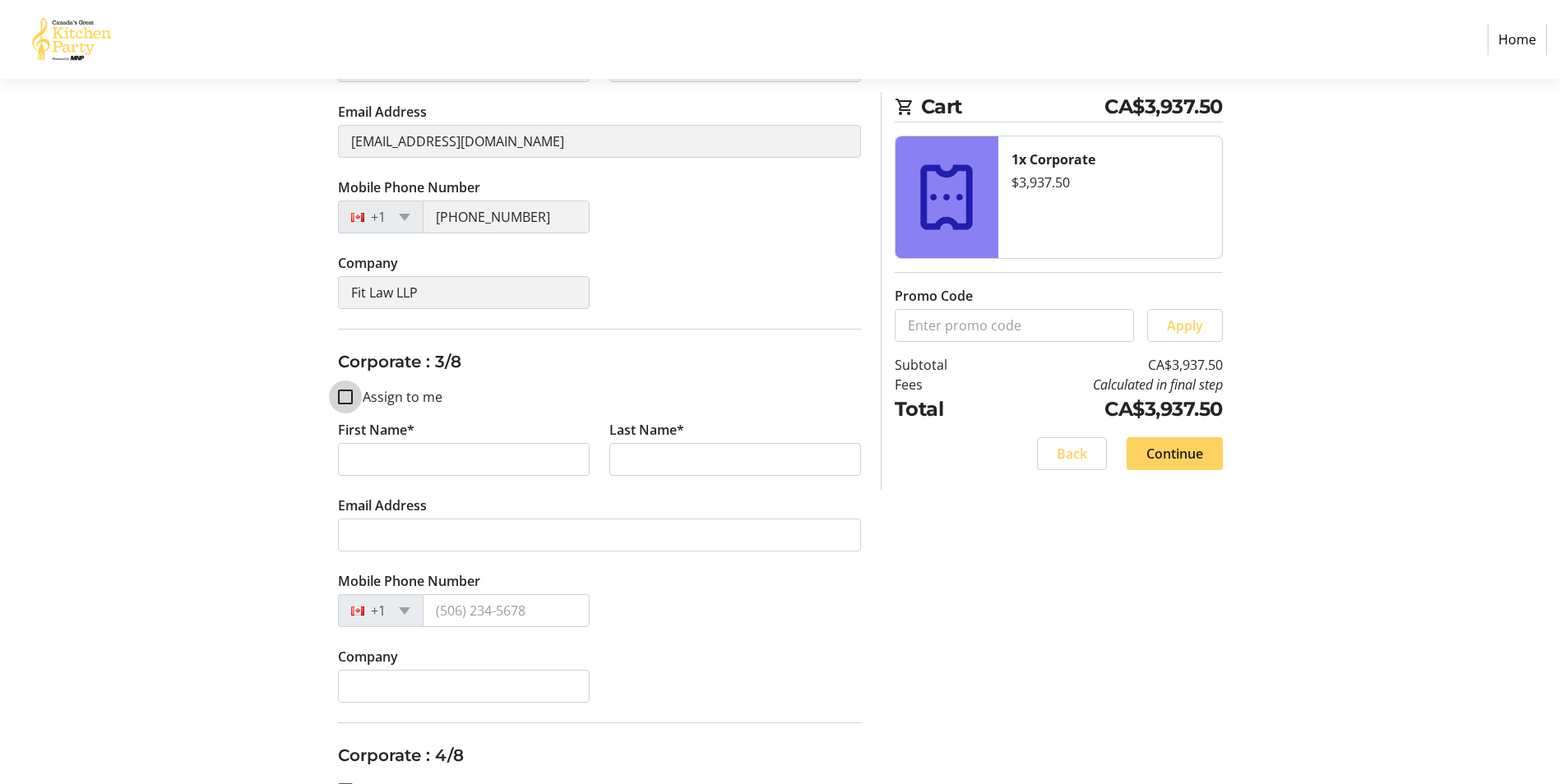
click at [342, 396] on input "Assign to me" at bounding box center [346, 397] width 15 height 15
checkbox input "true"
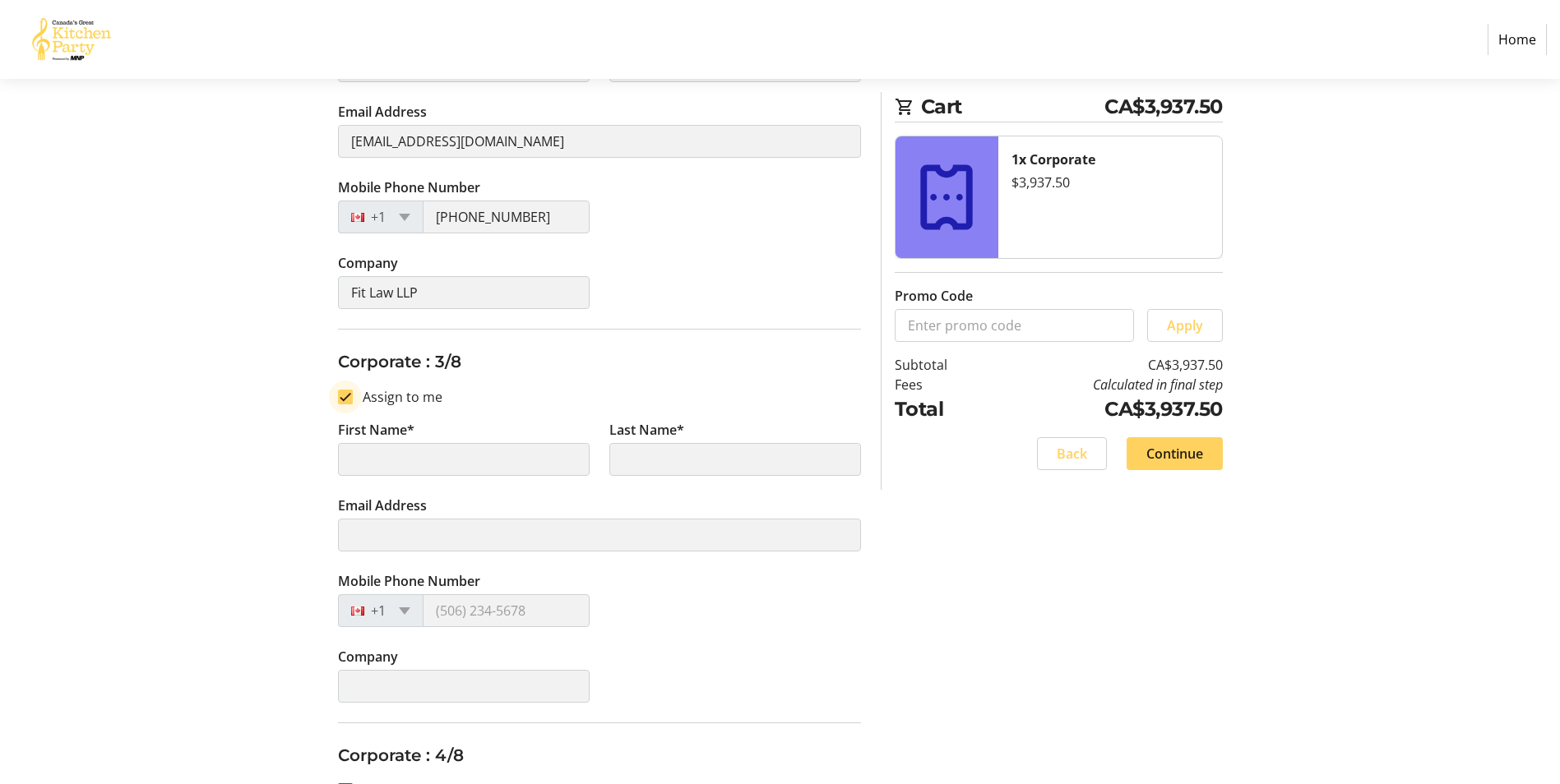
type input "[PERSON_NAME]"
type input "[EMAIL_ADDRESS][DOMAIN_NAME]"
type input "[PHONE_NUMBER]"
type input "Fit Law LLP"
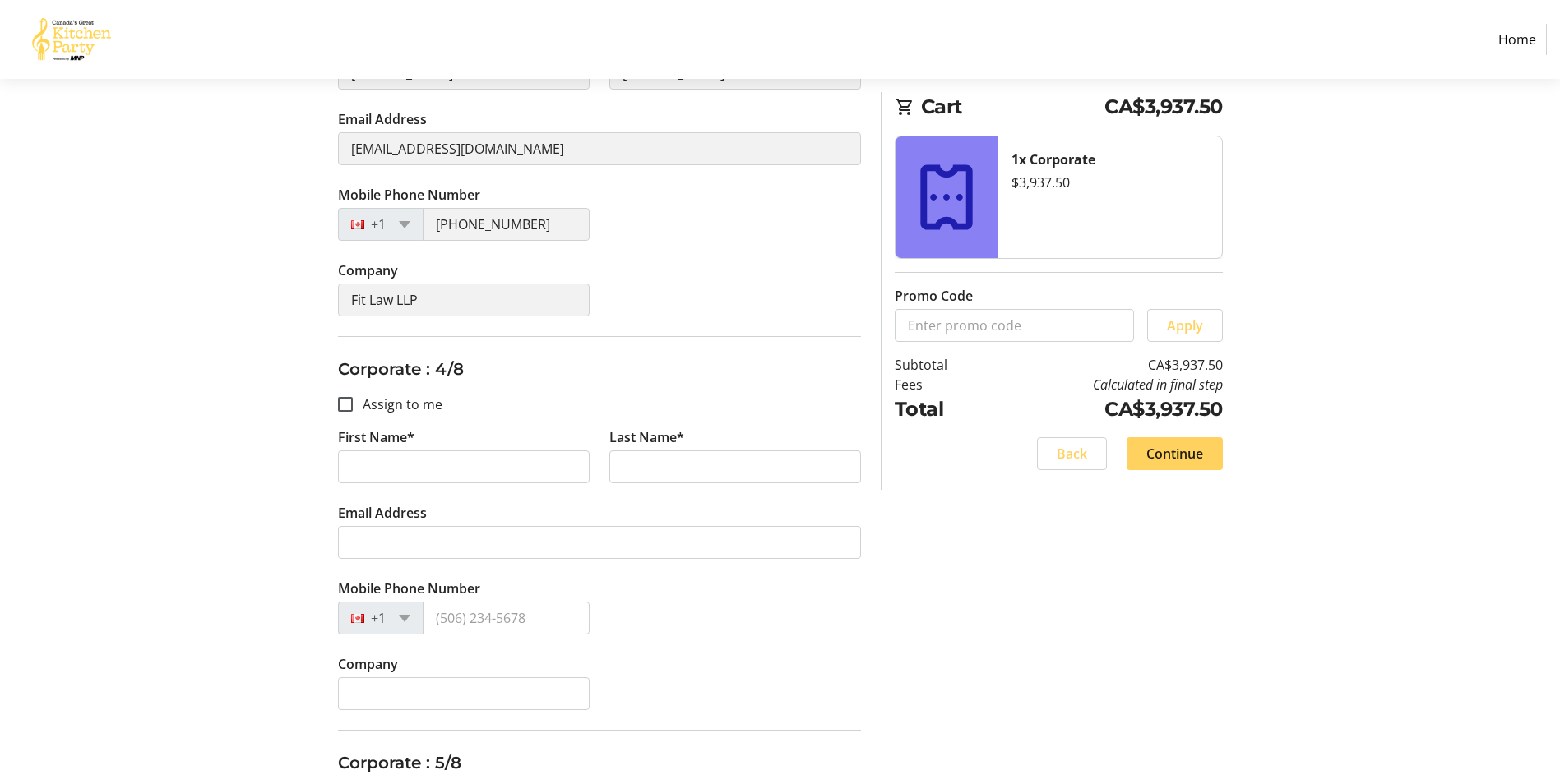
scroll to position [1233, 0]
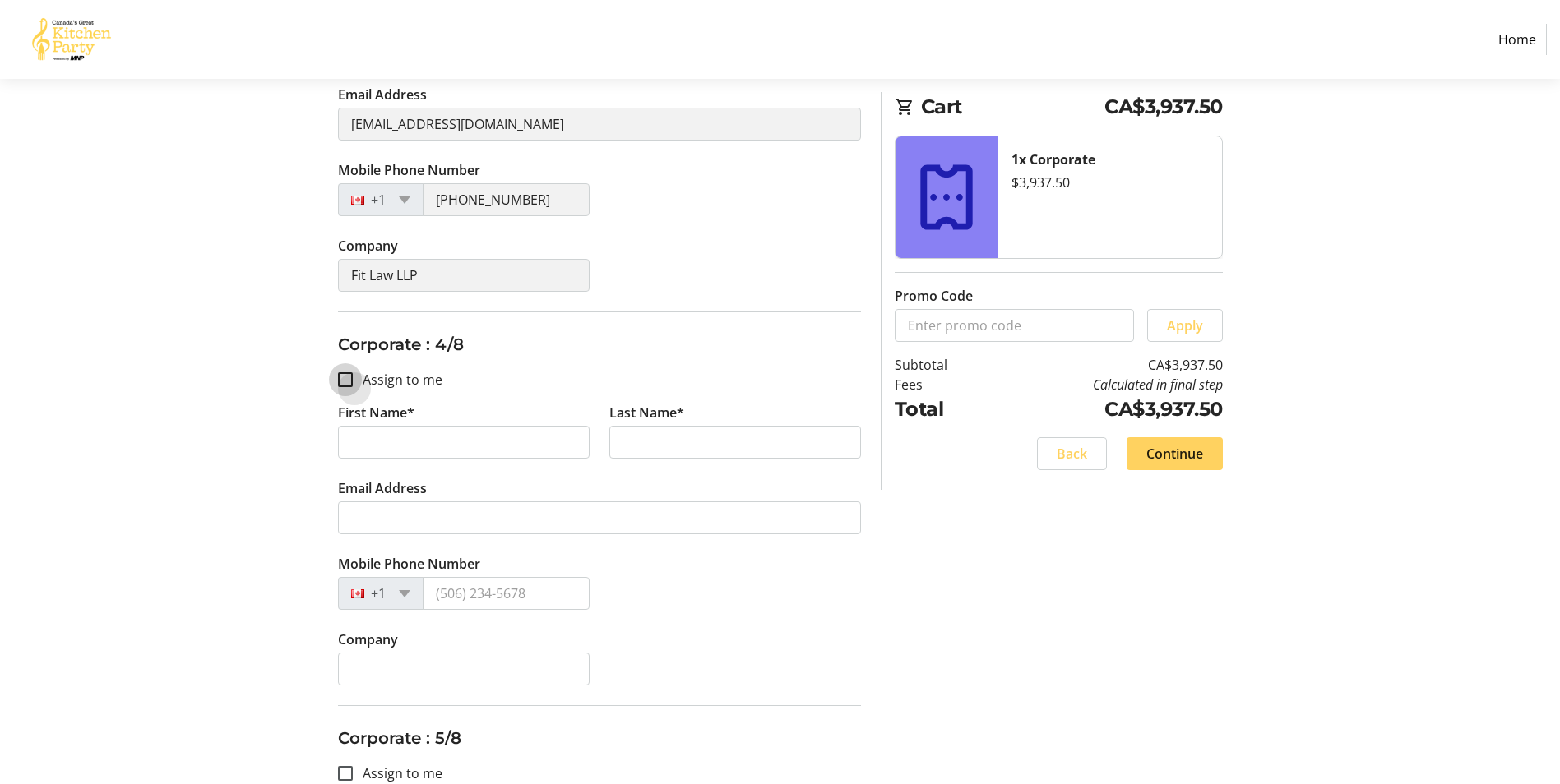
click at [346, 384] on input "Assign to me" at bounding box center [346, 380] width 15 height 15
checkbox input "true"
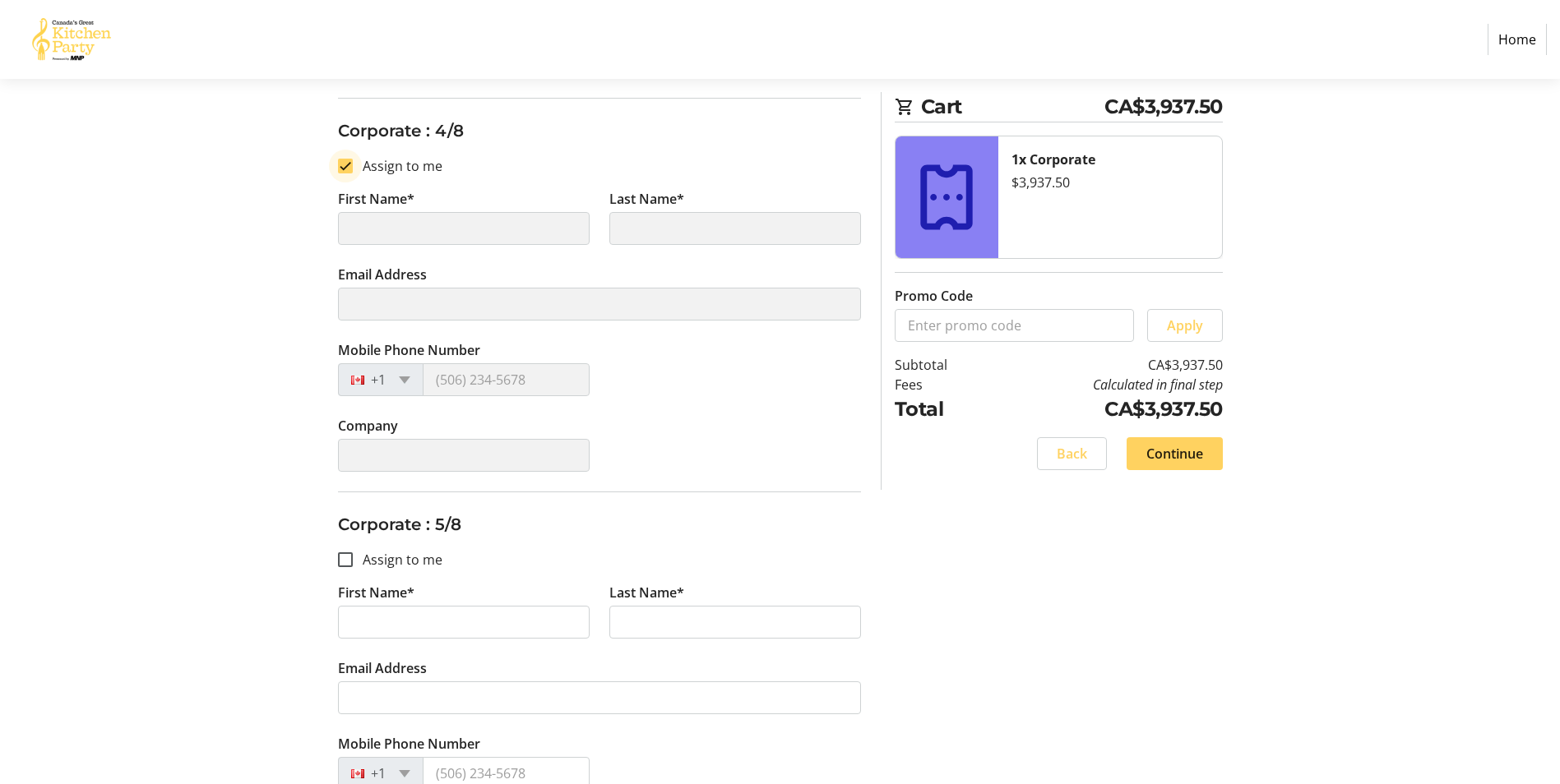
scroll to position [1480, 0]
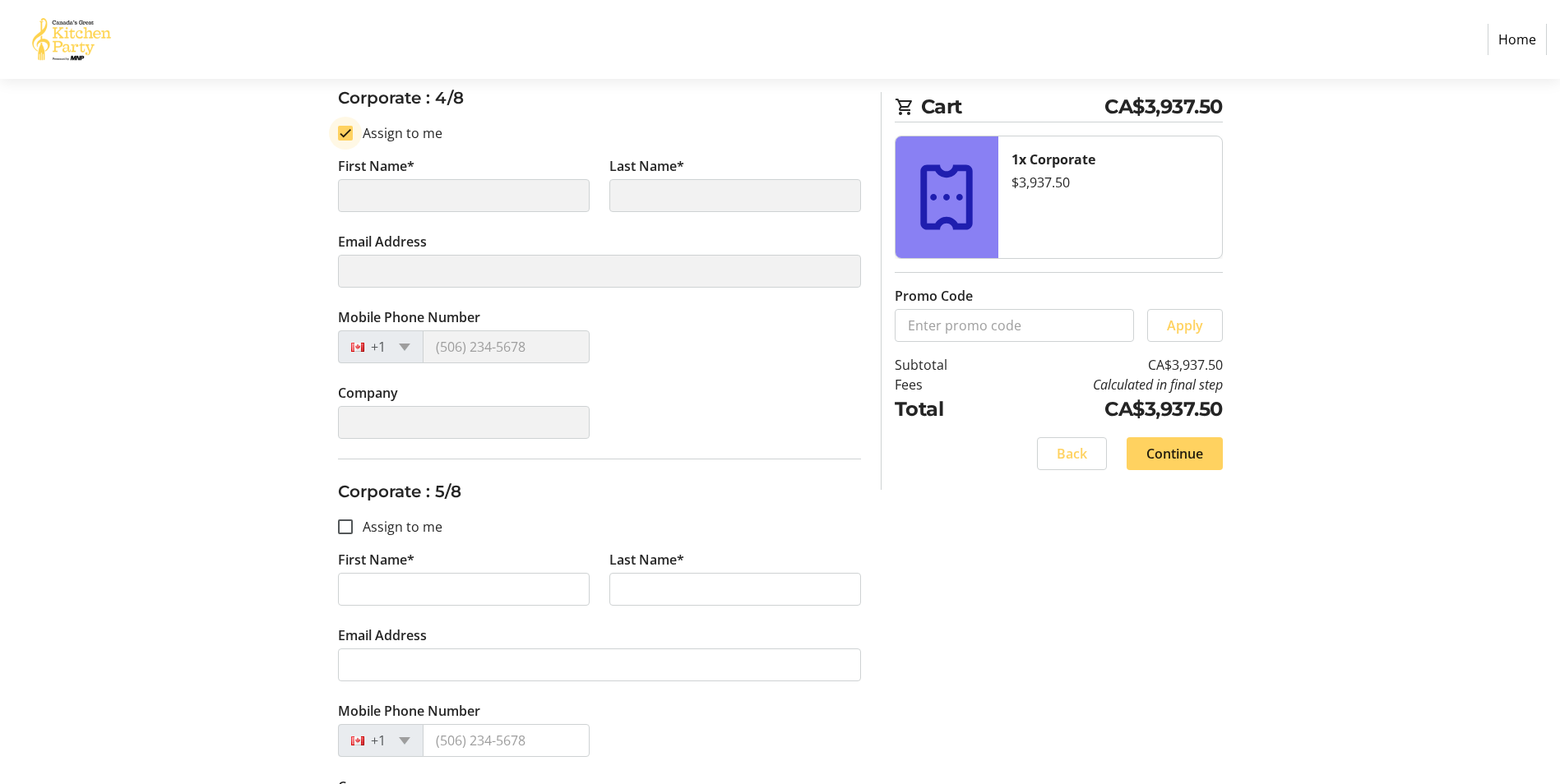
type input "[PERSON_NAME]"
type input "[EMAIL_ADDRESS][DOMAIN_NAME]"
type input "[PHONE_NUMBER]"
type input "Fit Law LLP"
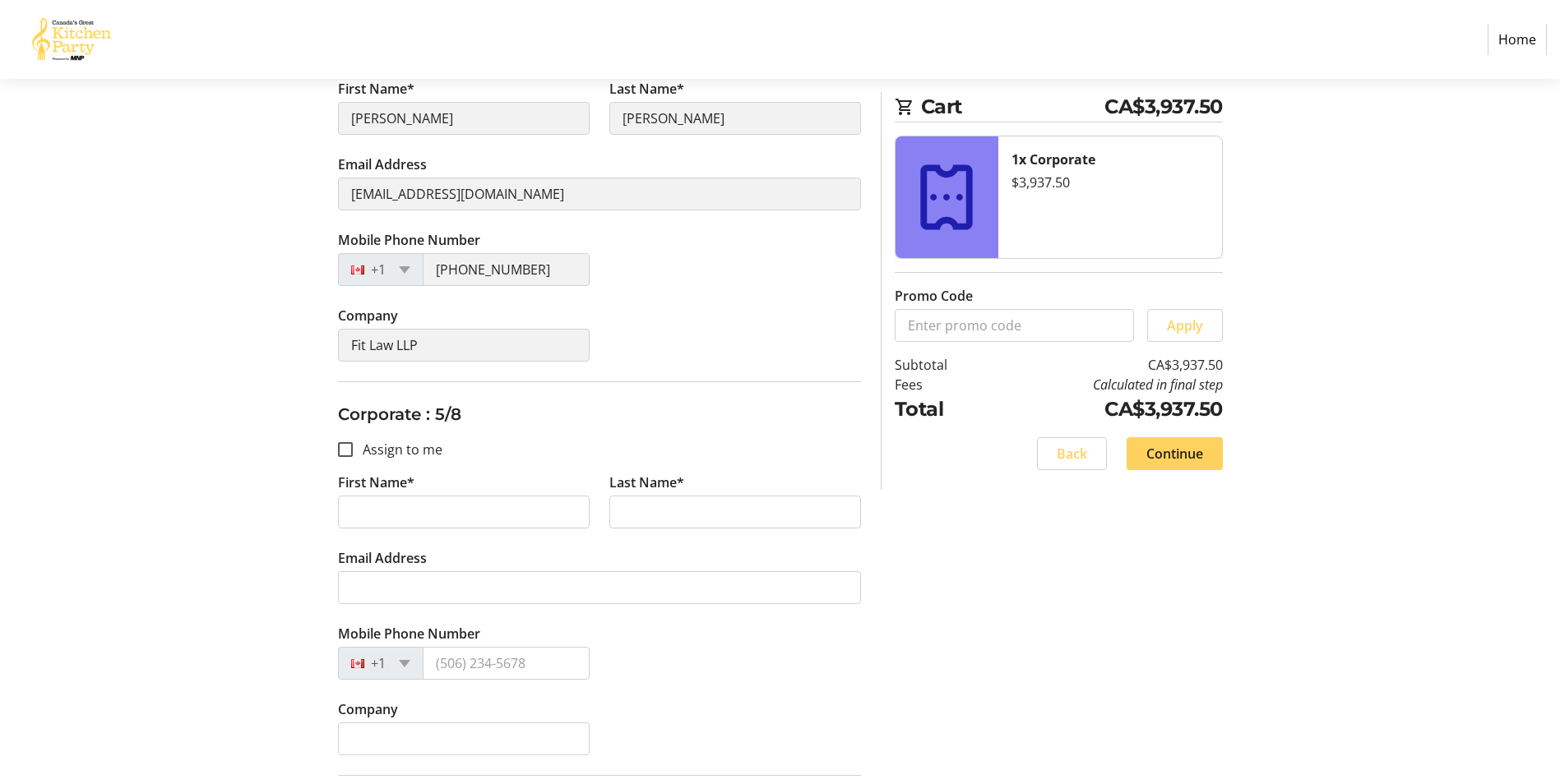
scroll to position [1562, 0]
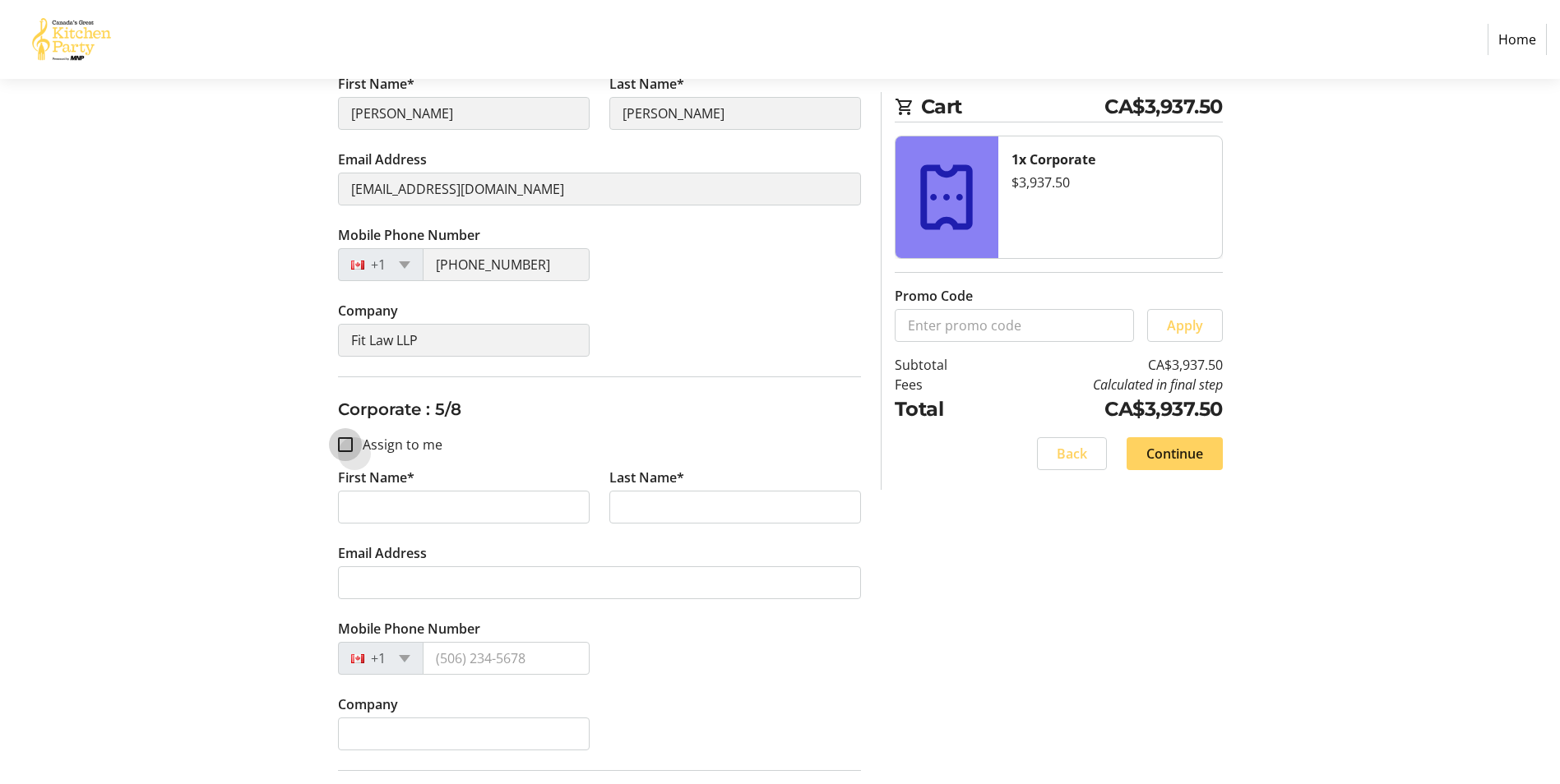
click at [342, 445] on input "Assign to me" at bounding box center [346, 445] width 15 height 15
checkbox input "true"
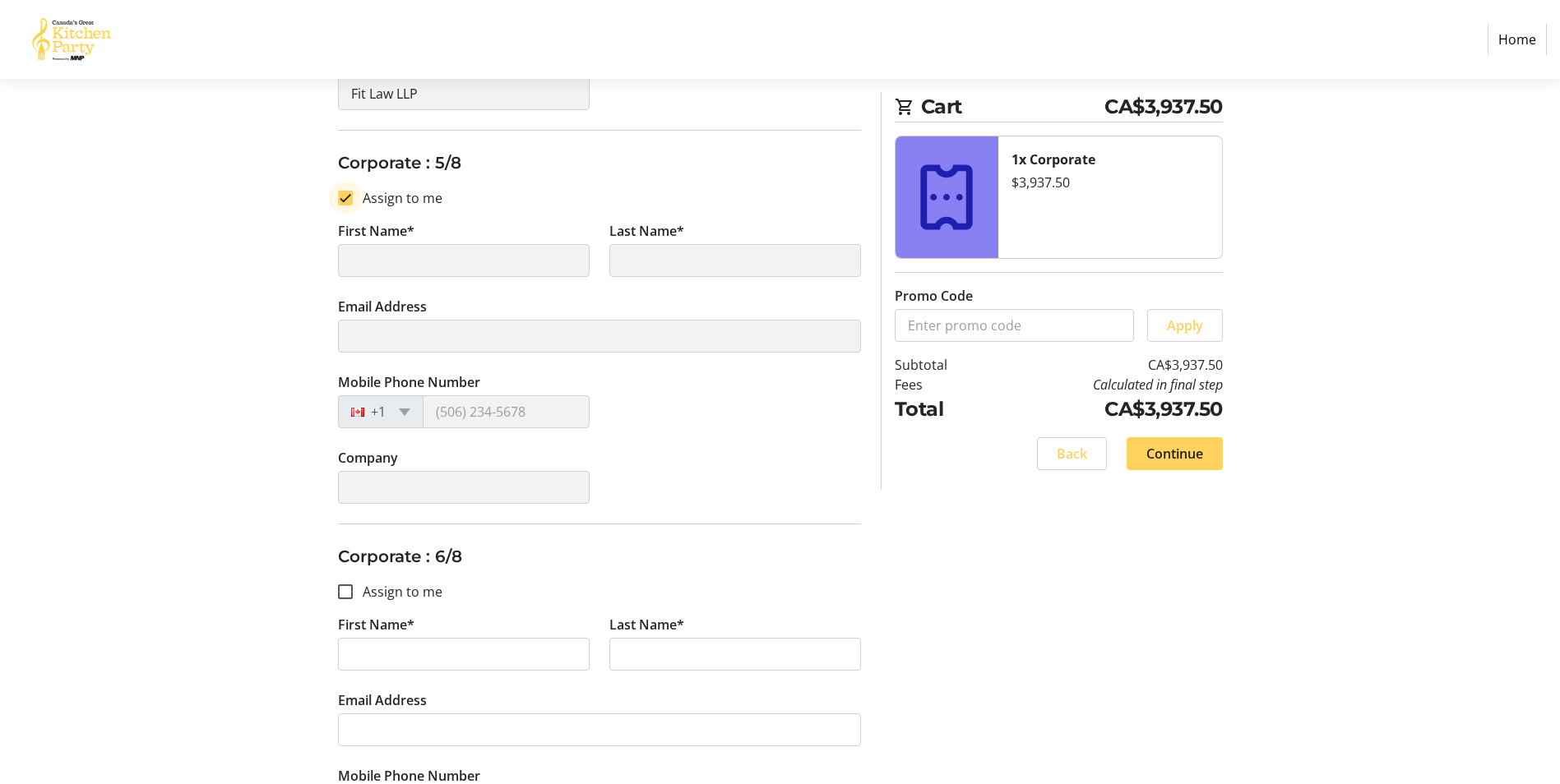
scroll to position [1891, 0]
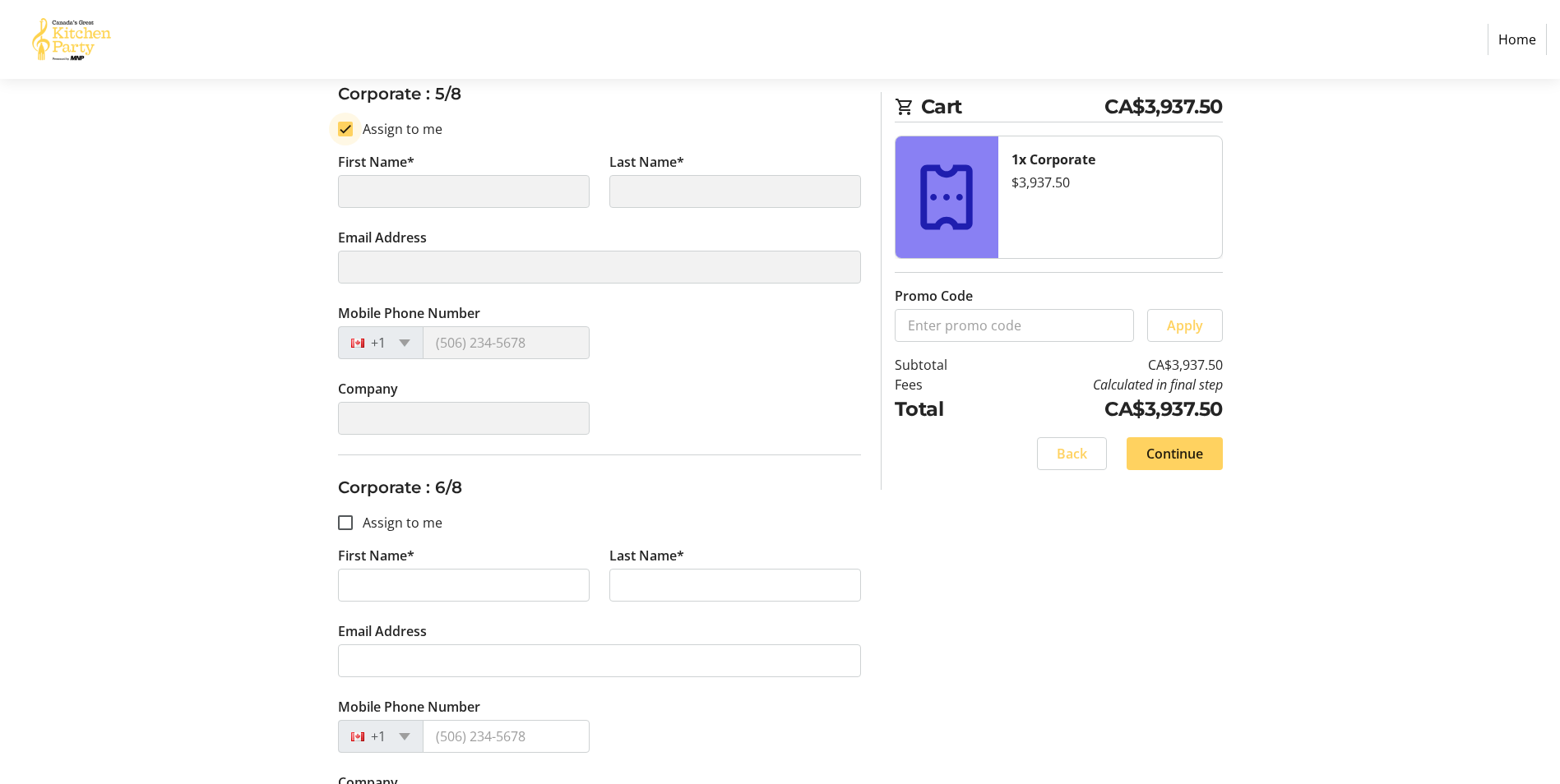
type input "[PERSON_NAME]"
type input "[EMAIL_ADDRESS][DOMAIN_NAME]"
type input "[PHONE_NUMBER]"
type input "Fit Law LLP"
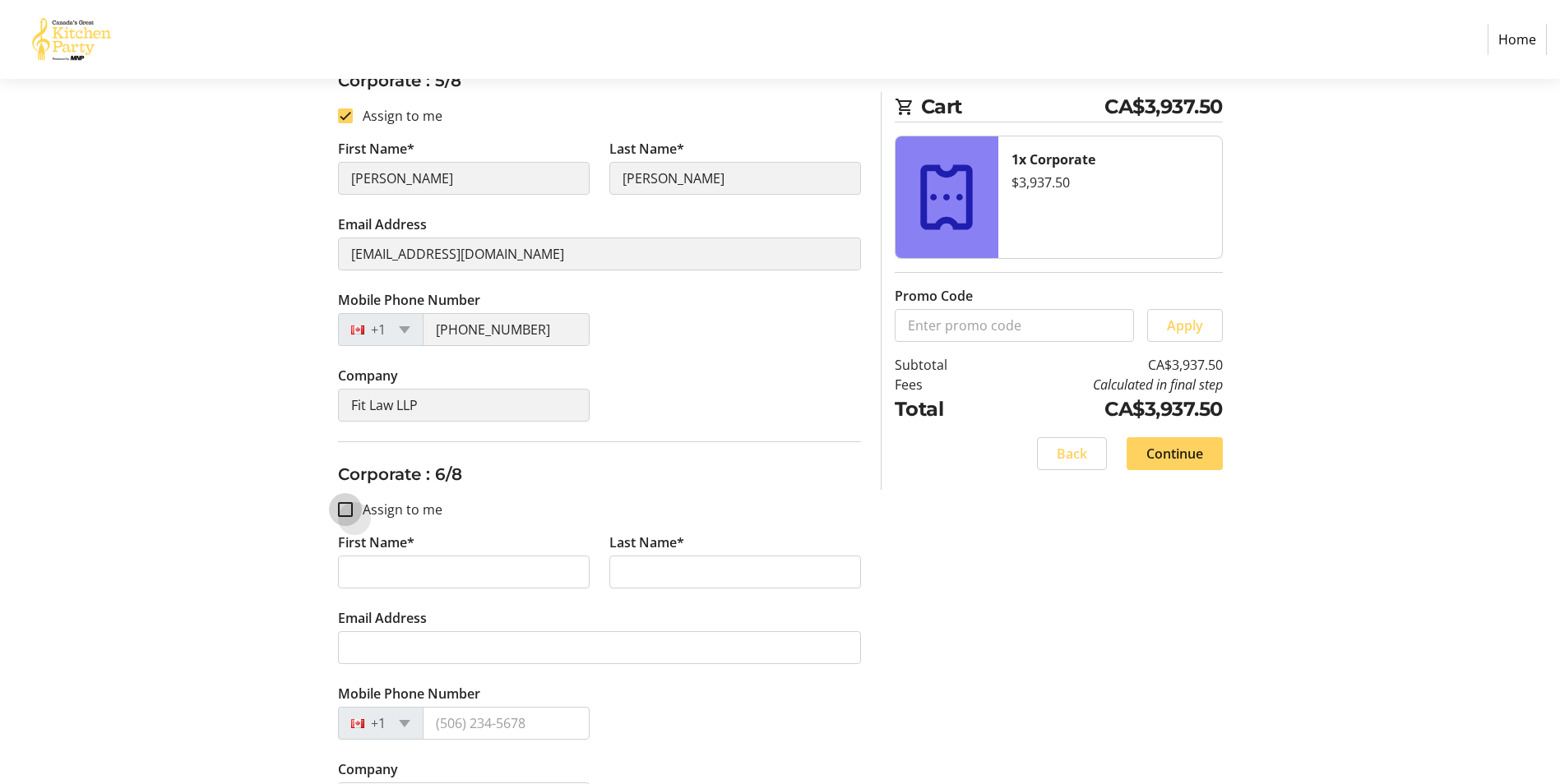
click at [343, 505] on input "Assign to me" at bounding box center [346, 510] width 15 height 15
checkbox input "true"
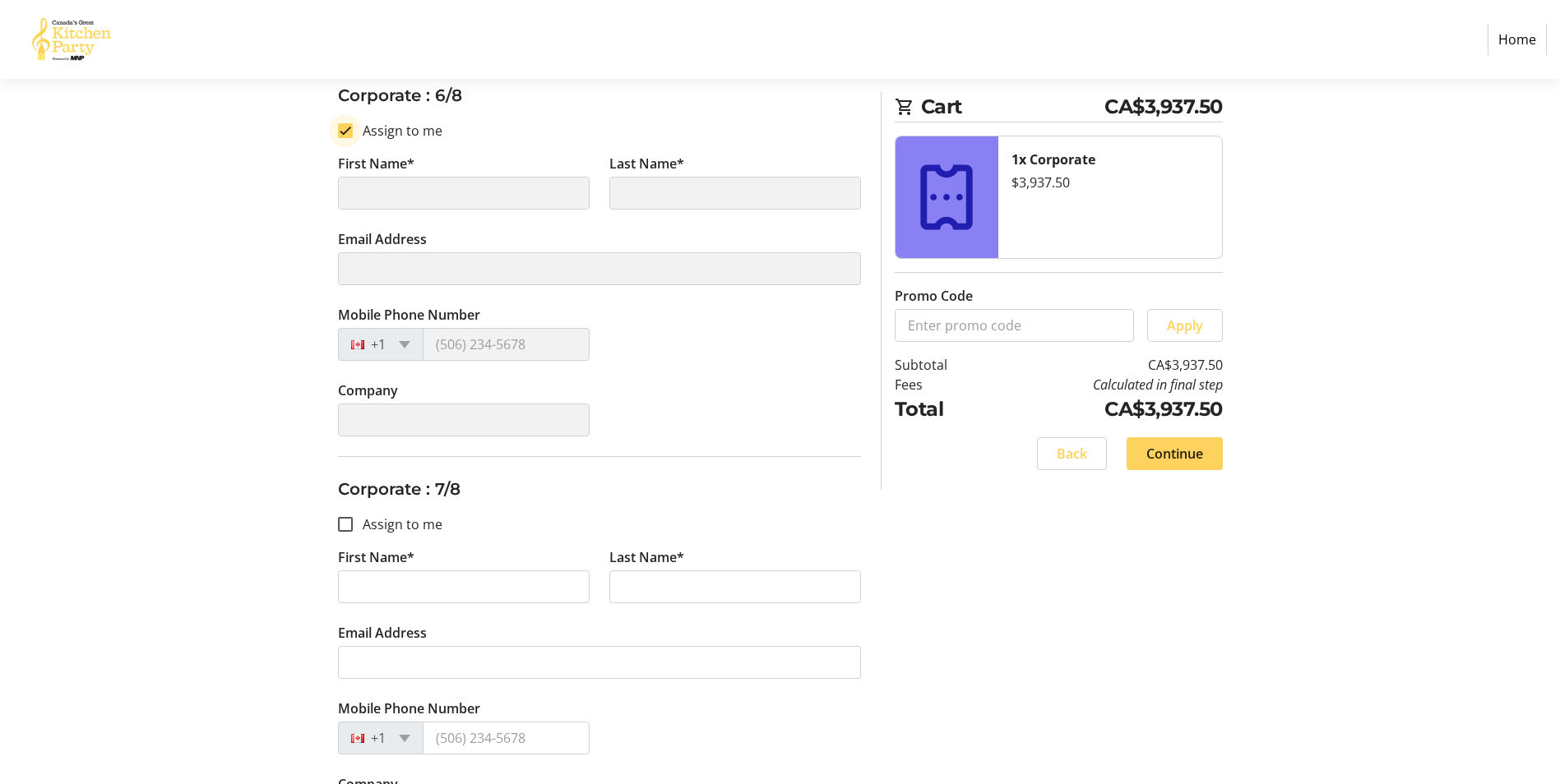
type input "[PERSON_NAME]"
type input "[EMAIL_ADDRESS][DOMAIN_NAME]"
type input "[PHONE_NUMBER]"
type input "Fit Law LLP"
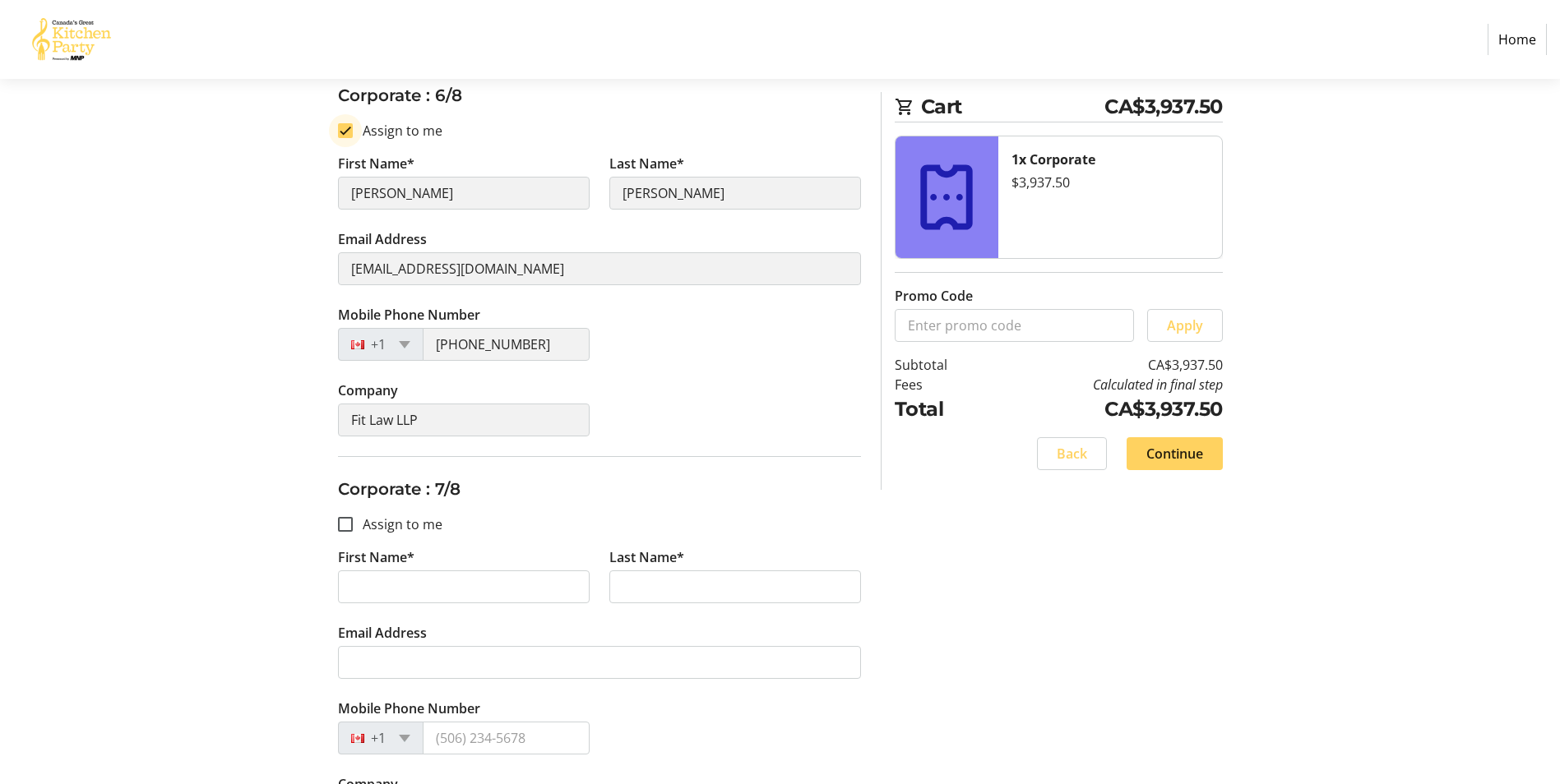
scroll to position [2302, 0]
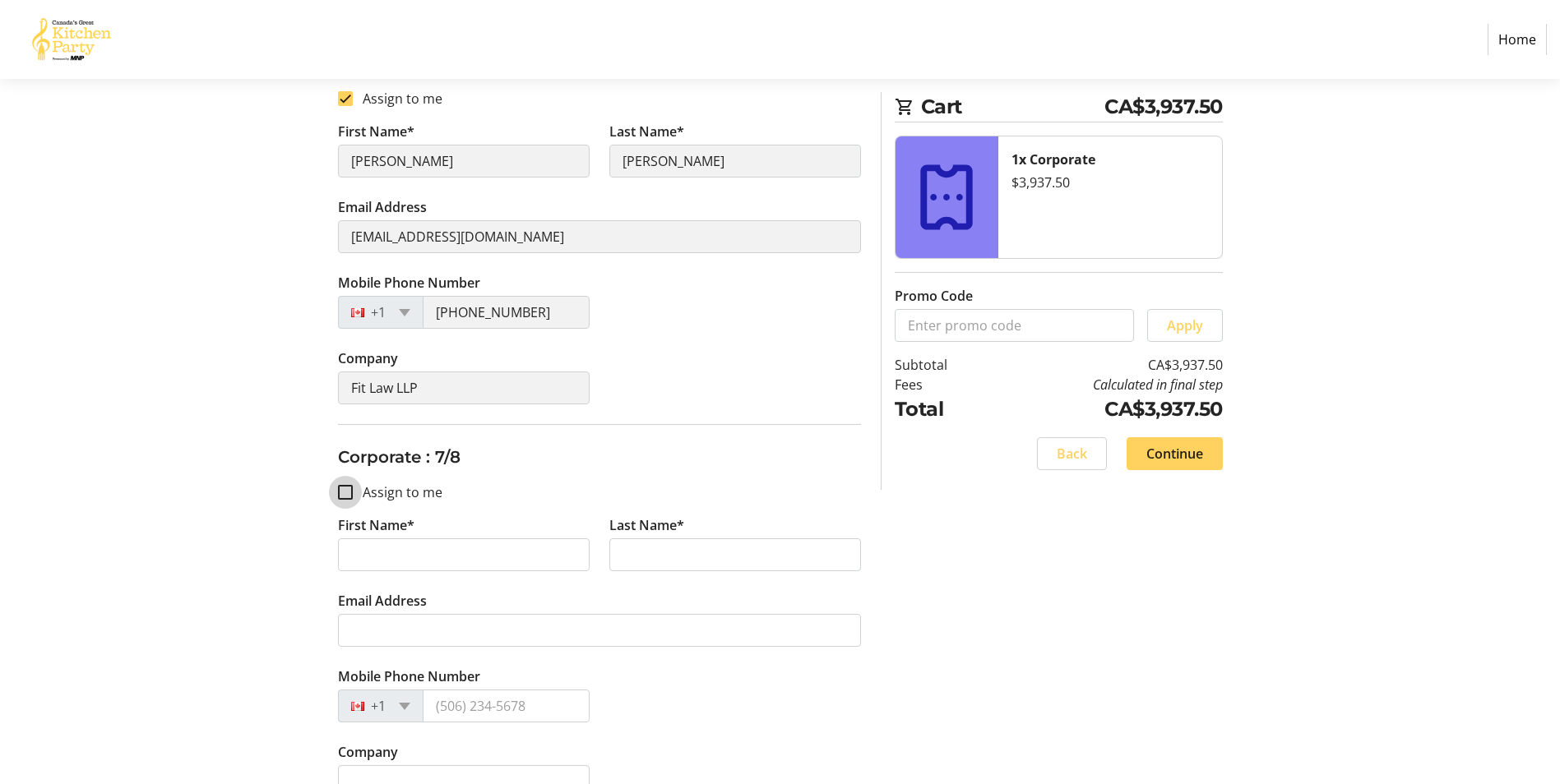
click at [344, 494] on input "Assign to me" at bounding box center [346, 492] width 15 height 15
checkbox input "true"
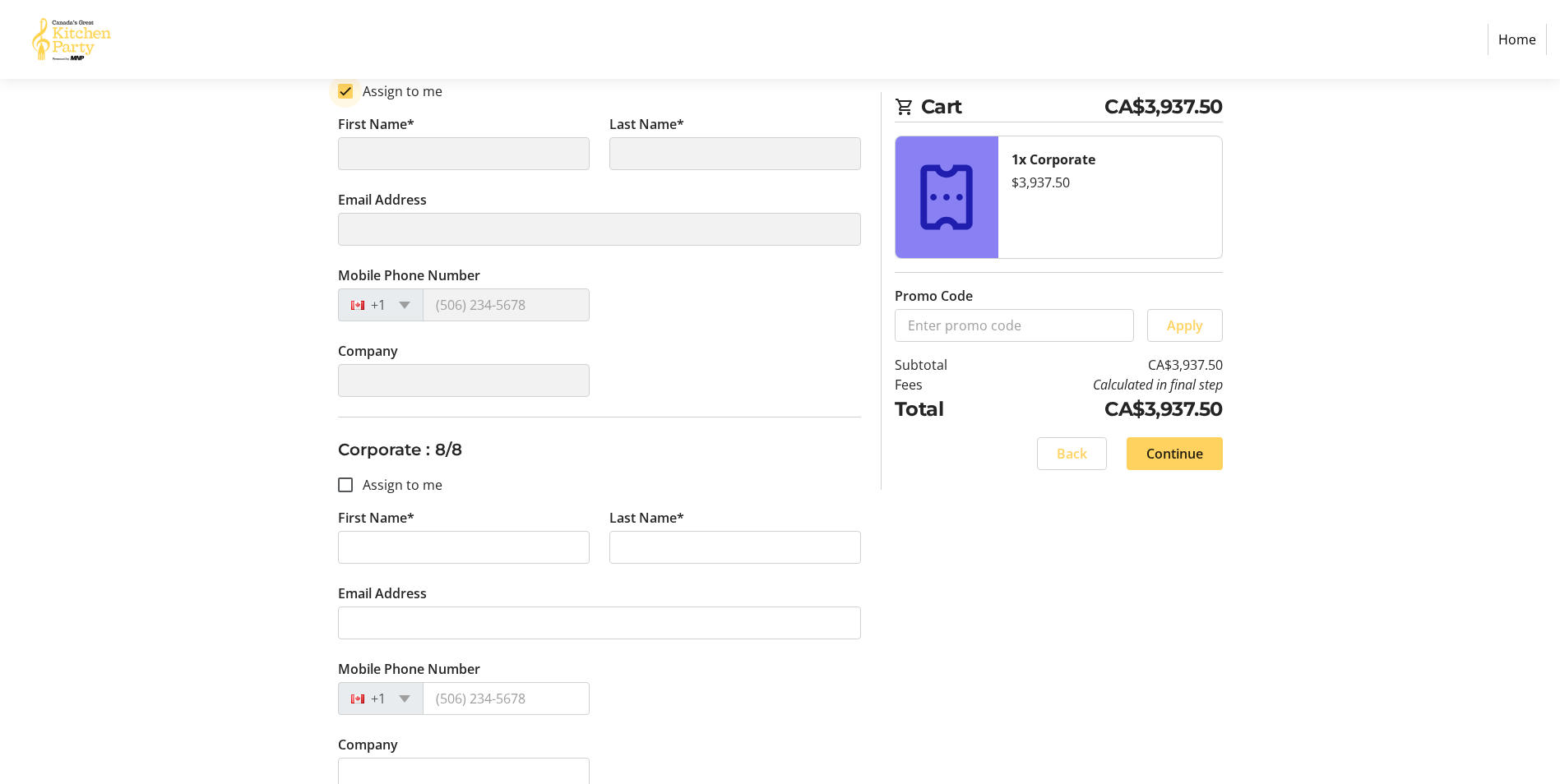
scroll to position [2714, 0]
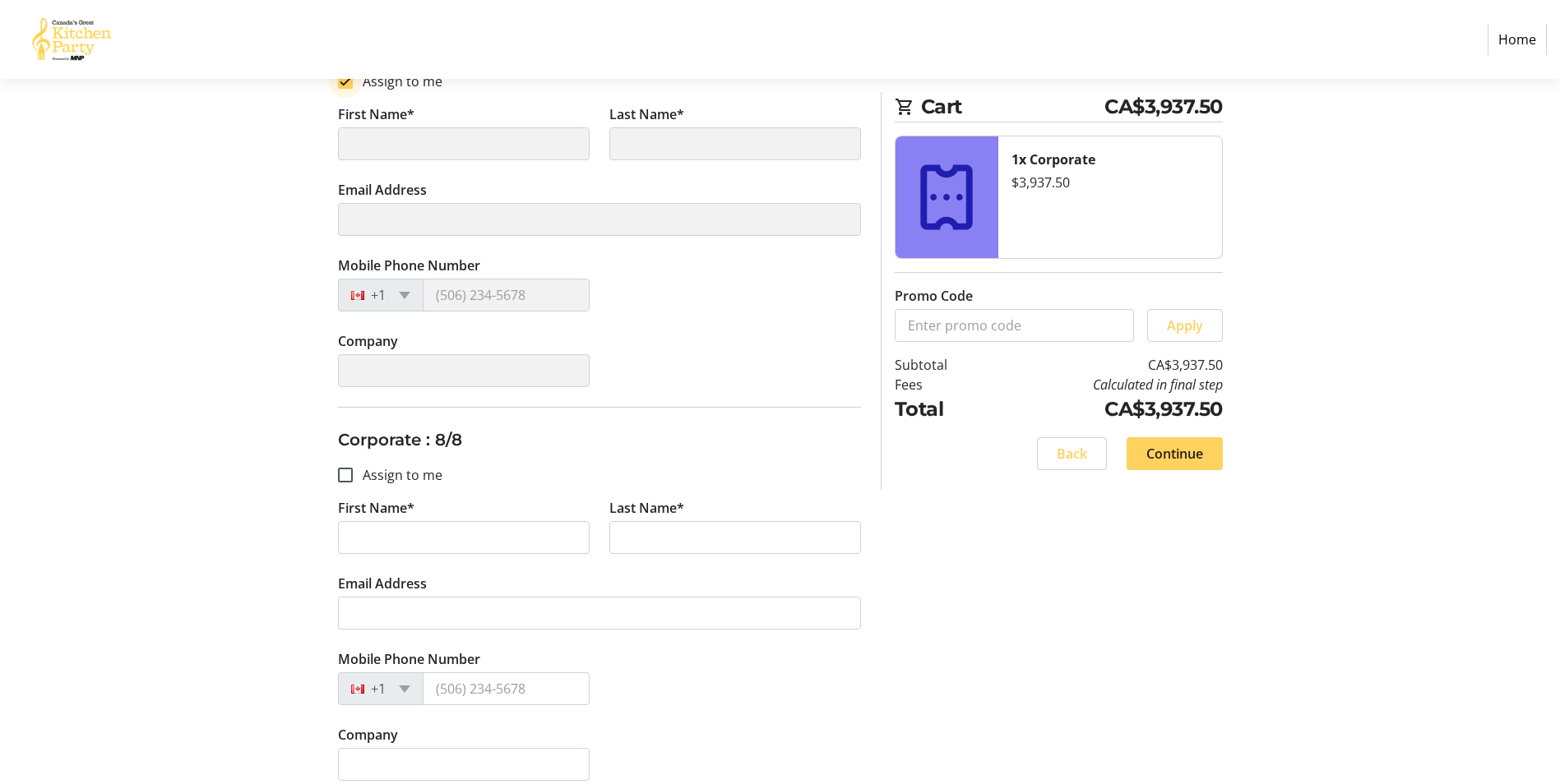
type input "[PERSON_NAME]"
type input "[EMAIL_ADDRESS][DOMAIN_NAME]"
type input "[PHONE_NUMBER]"
type input "Fit Law LLP"
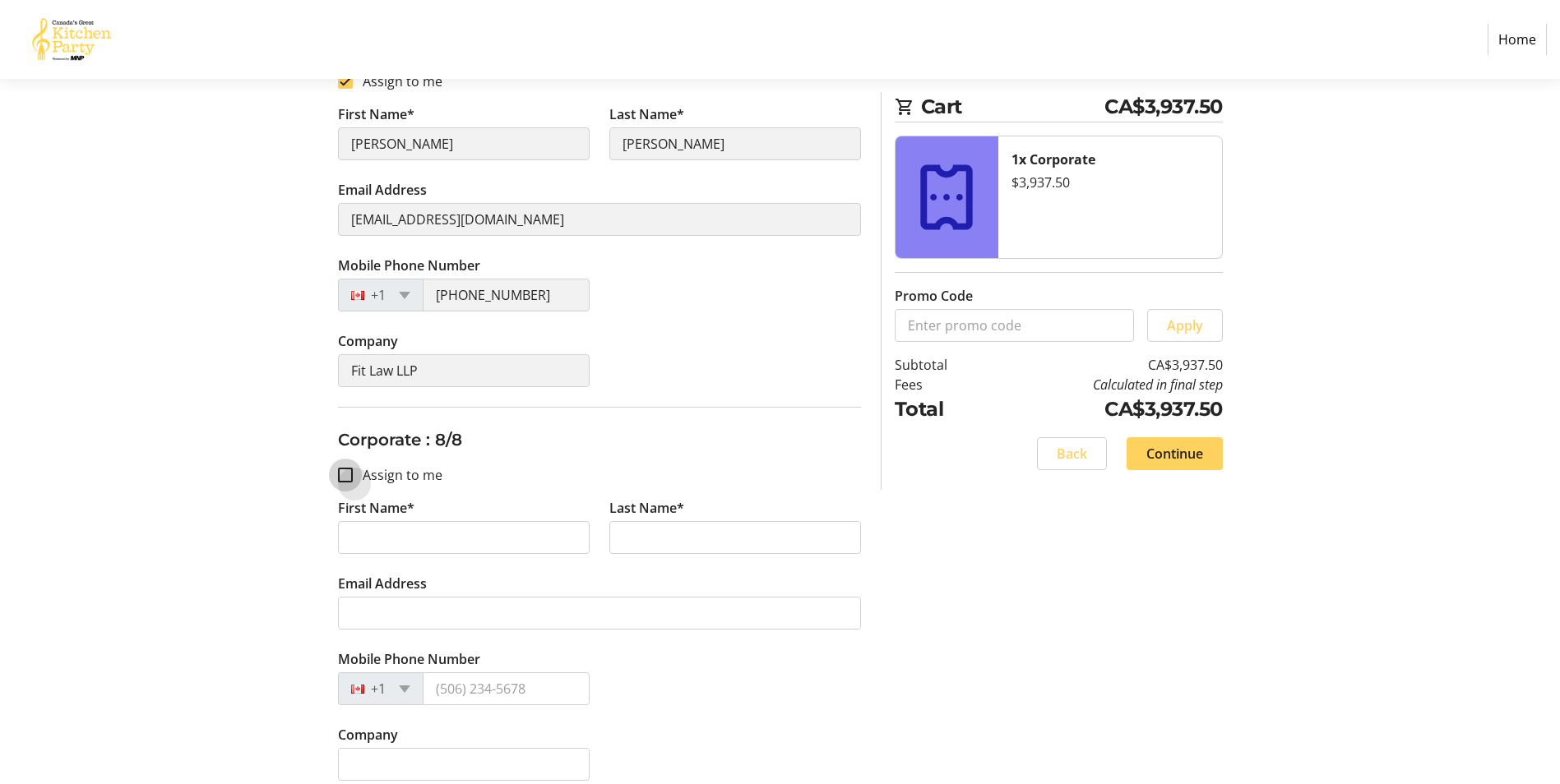
click at [346, 476] on input "Assign to me" at bounding box center [346, 476] width 15 height 15
checkbox input "true"
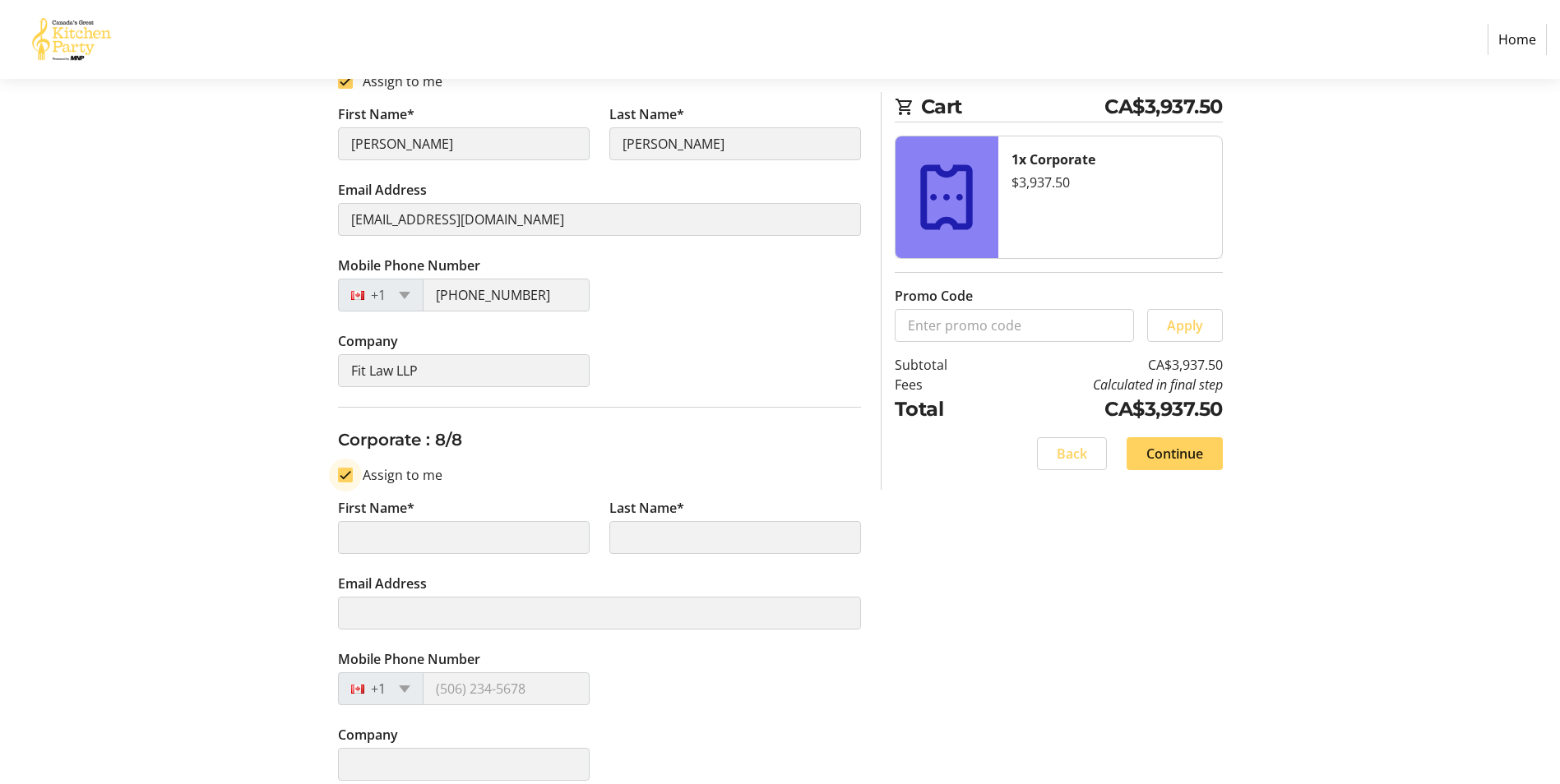
type input "[PERSON_NAME]"
type input "[EMAIL_ADDRESS][DOMAIN_NAME]"
type input "[PHONE_NUMBER]"
type input "Fit Law LLP"
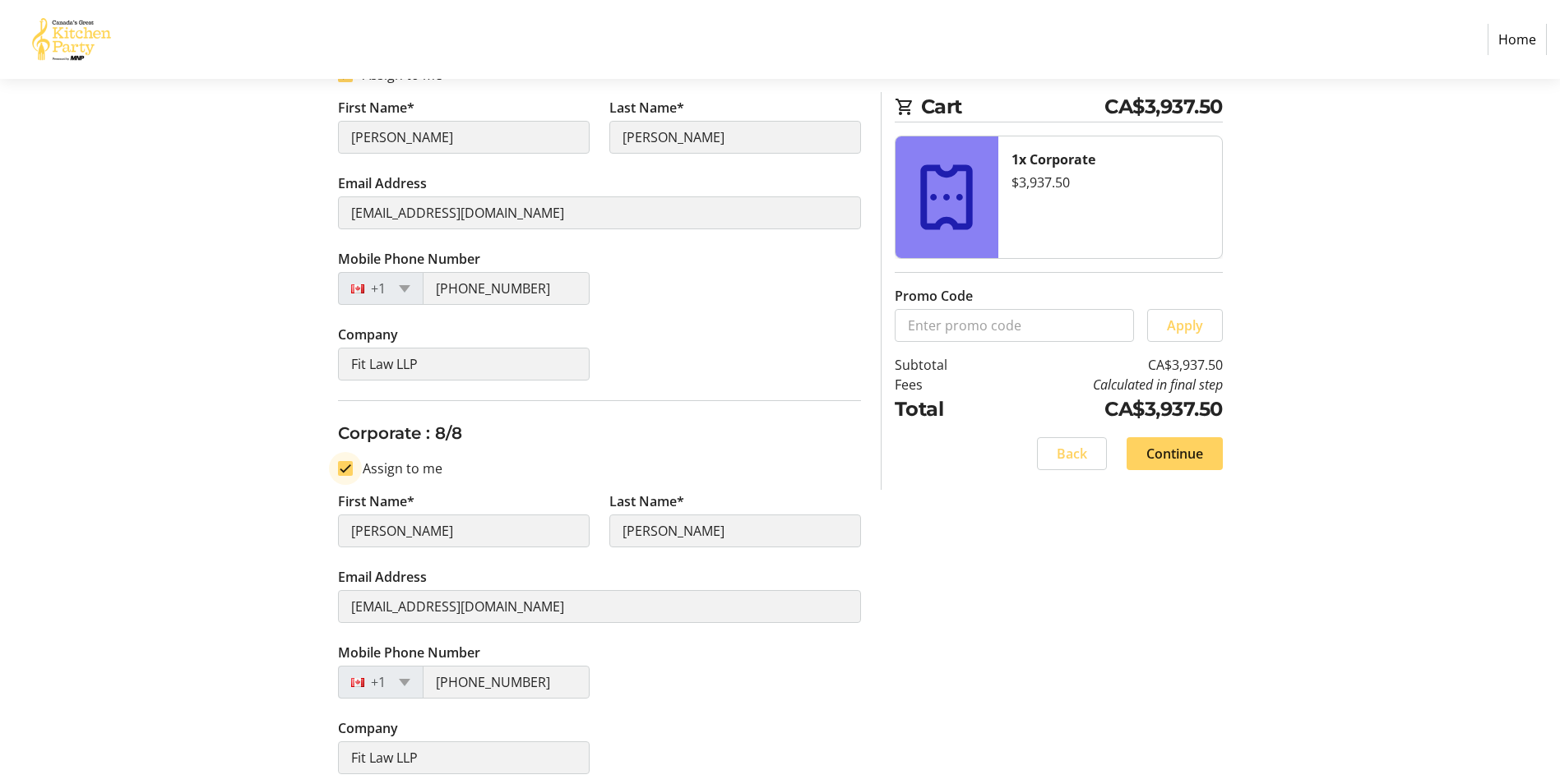
scroll to position [2729, 0]
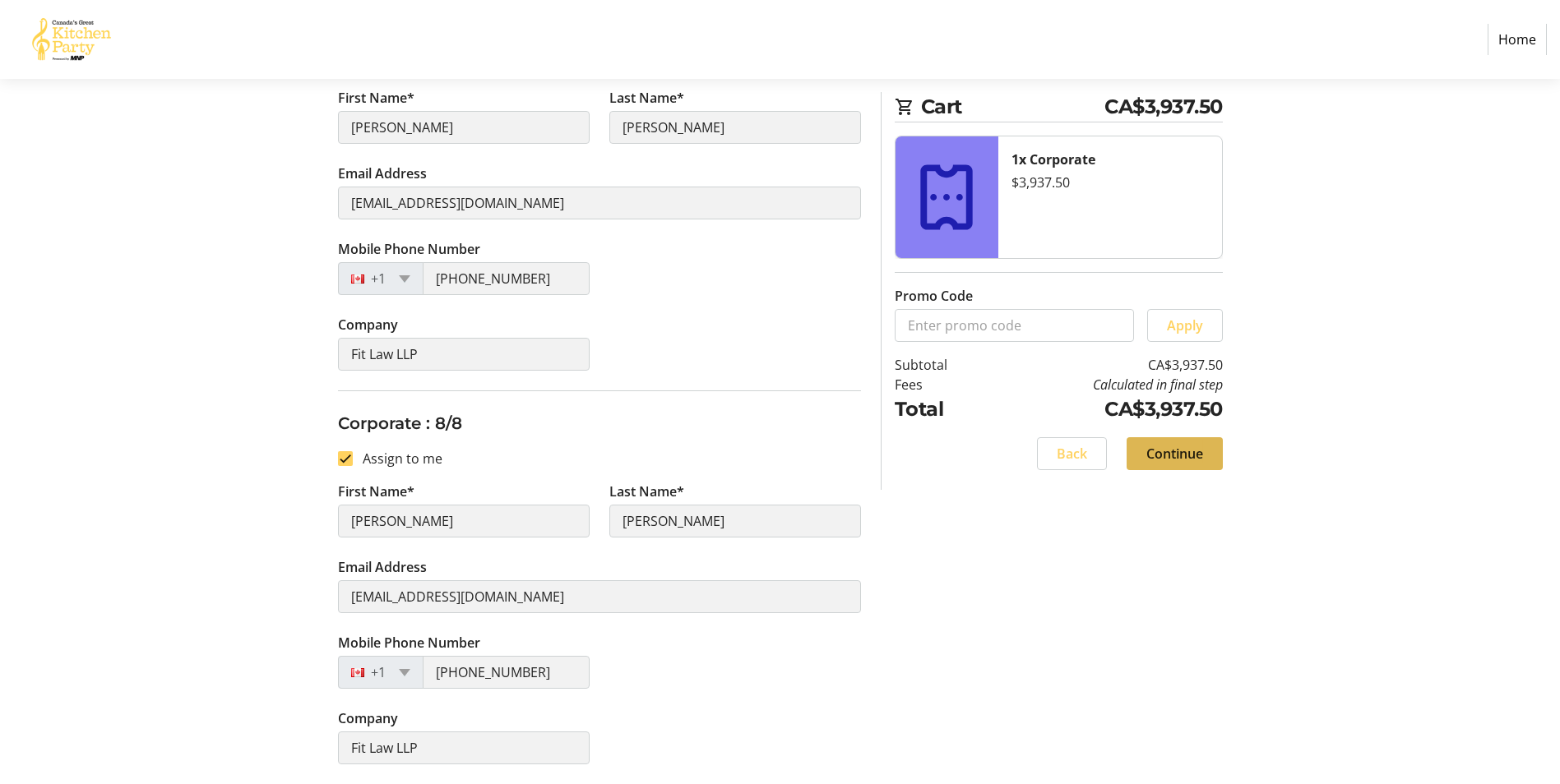
click at [1155, 448] on span "Continue" at bounding box center [1175, 454] width 57 height 20
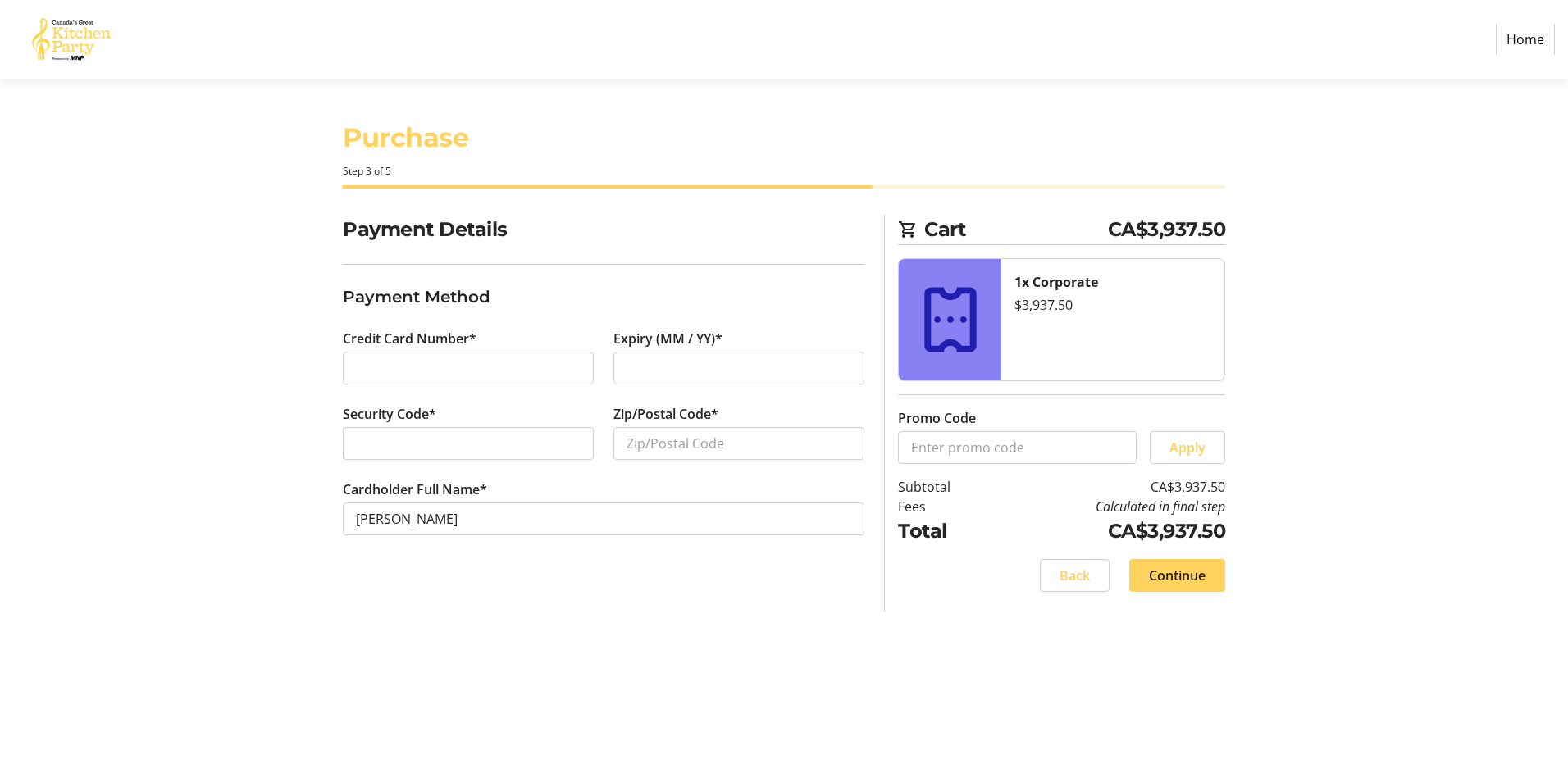
click at [631, 357] on div at bounding box center [739, 367] width 251 height 32
click at [689, 437] on input "Zip/Postal Code*" at bounding box center [739, 443] width 251 height 32
click at [1008, 611] on section "Cart CA$3,937.50 1x Corporate $3,937.50 Promo Code Apply Subtotal CA$3,937.50 F…" at bounding box center [1062, 414] width 327 height 397
click at [679, 437] on input "T5M" at bounding box center [739, 443] width 251 height 32
type input "T5M 1V4"
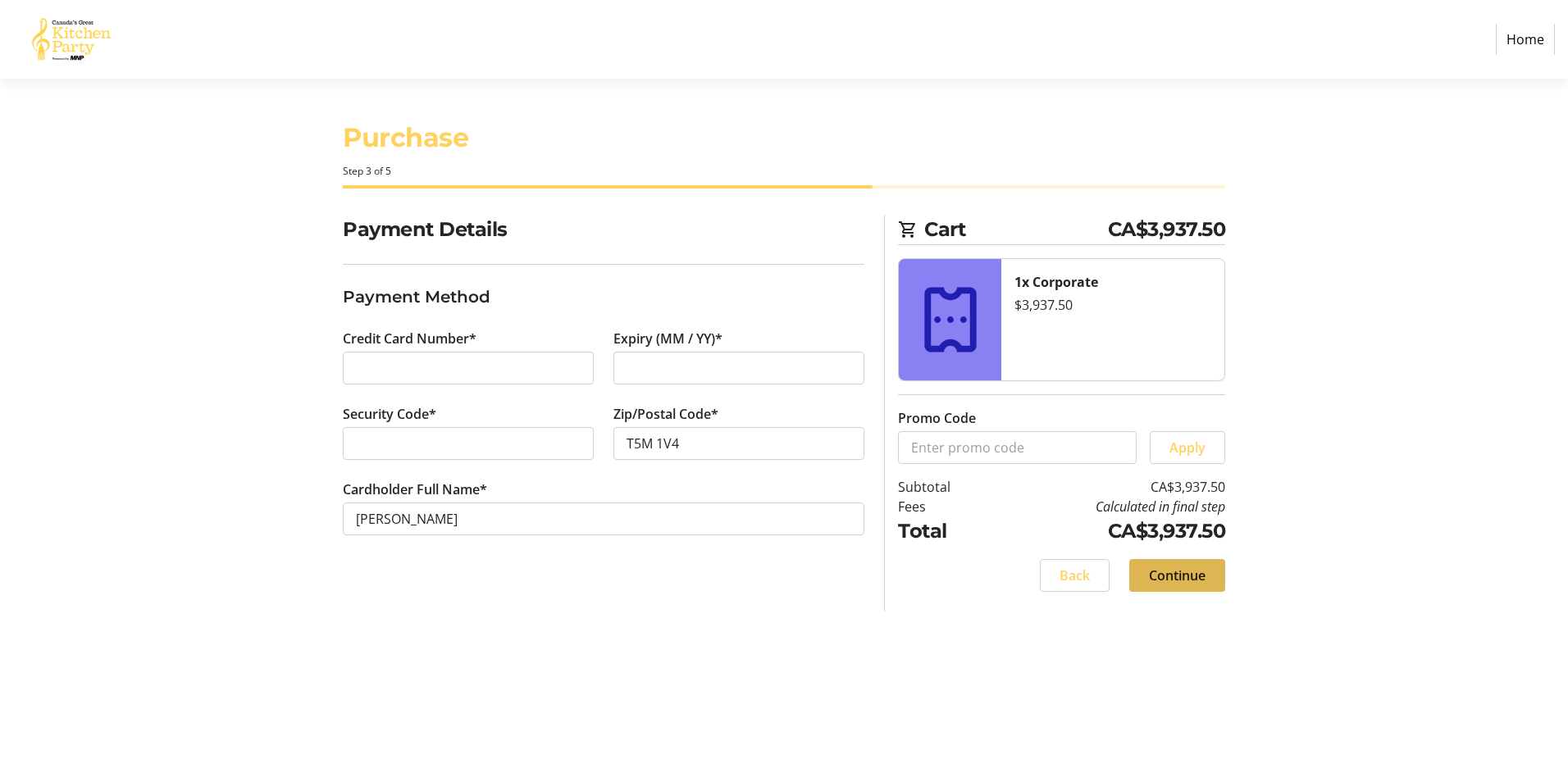
click at [1202, 563] on span at bounding box center [1177, 575] width 96 height 39
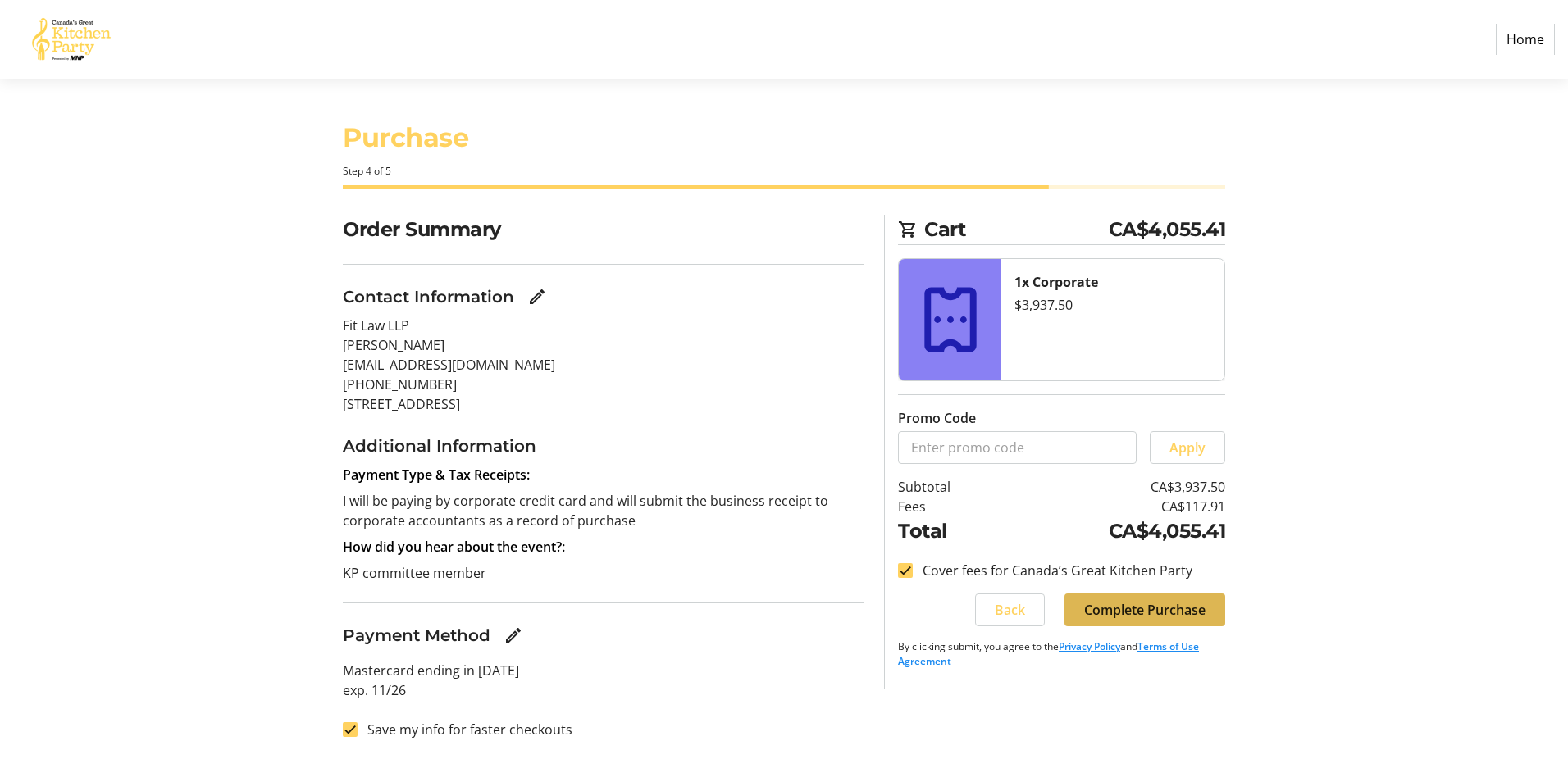
click at [1170, 607] on span "Complete Purchase" at bounding box center [1145, 610] width 121 height 20
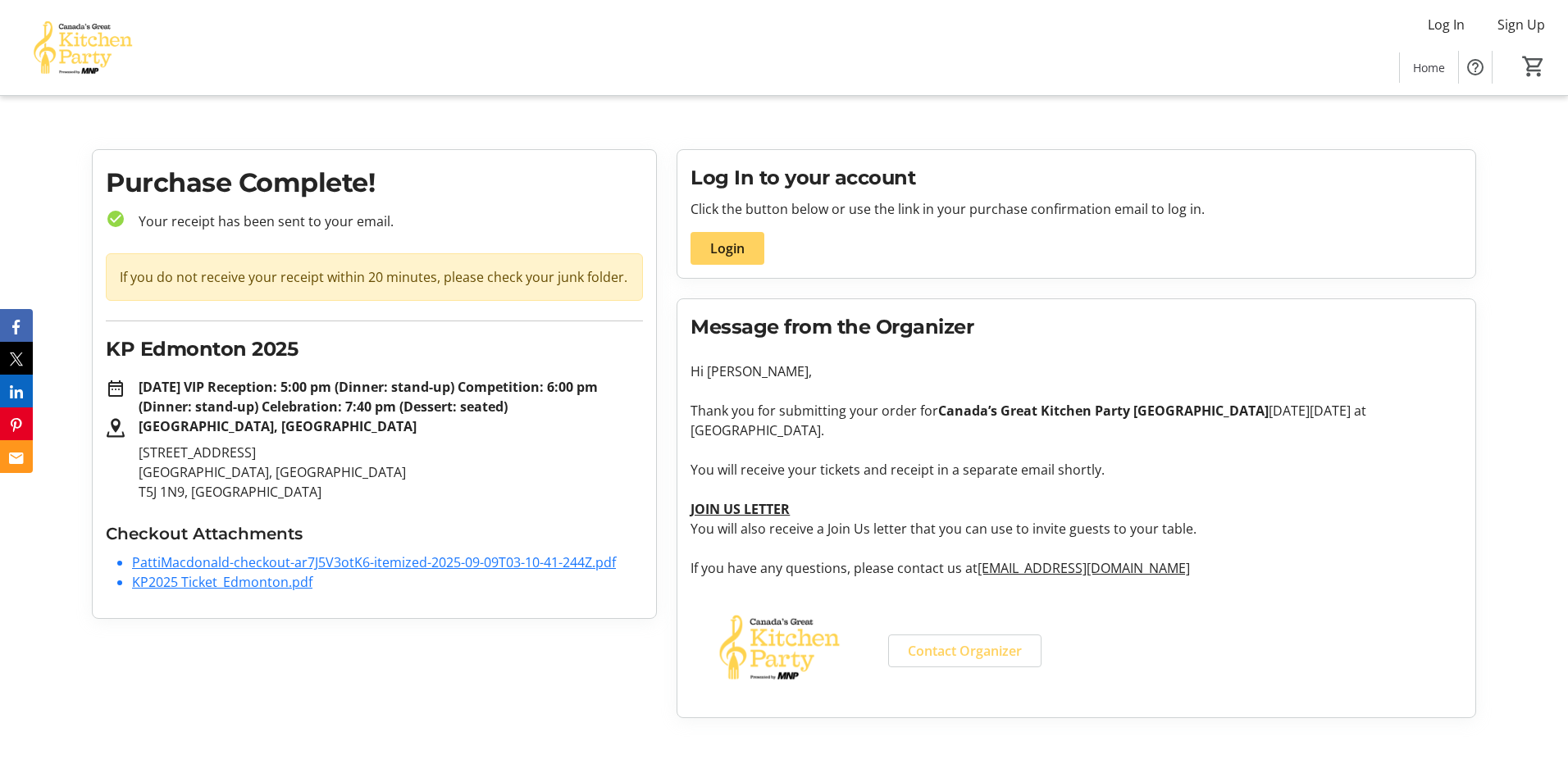
click at [386, 567] on link "PattiMacdonald-checkout-ar7J5V3otK6-itemized-2025-09-09T03-10-41-244Z.pdf" at bounding box center [374, 563] width 484 height 18
click at [262, 589] on link "KP2025 Ticket_Edmonton.pdf" at bounding box center [222, 583] width 180 height 18
click at [1118, 43] on div "Log In Sign Up Home 0" at bounding box center [784, 47] width 1568 height 95
